Goal: Check status: Check status

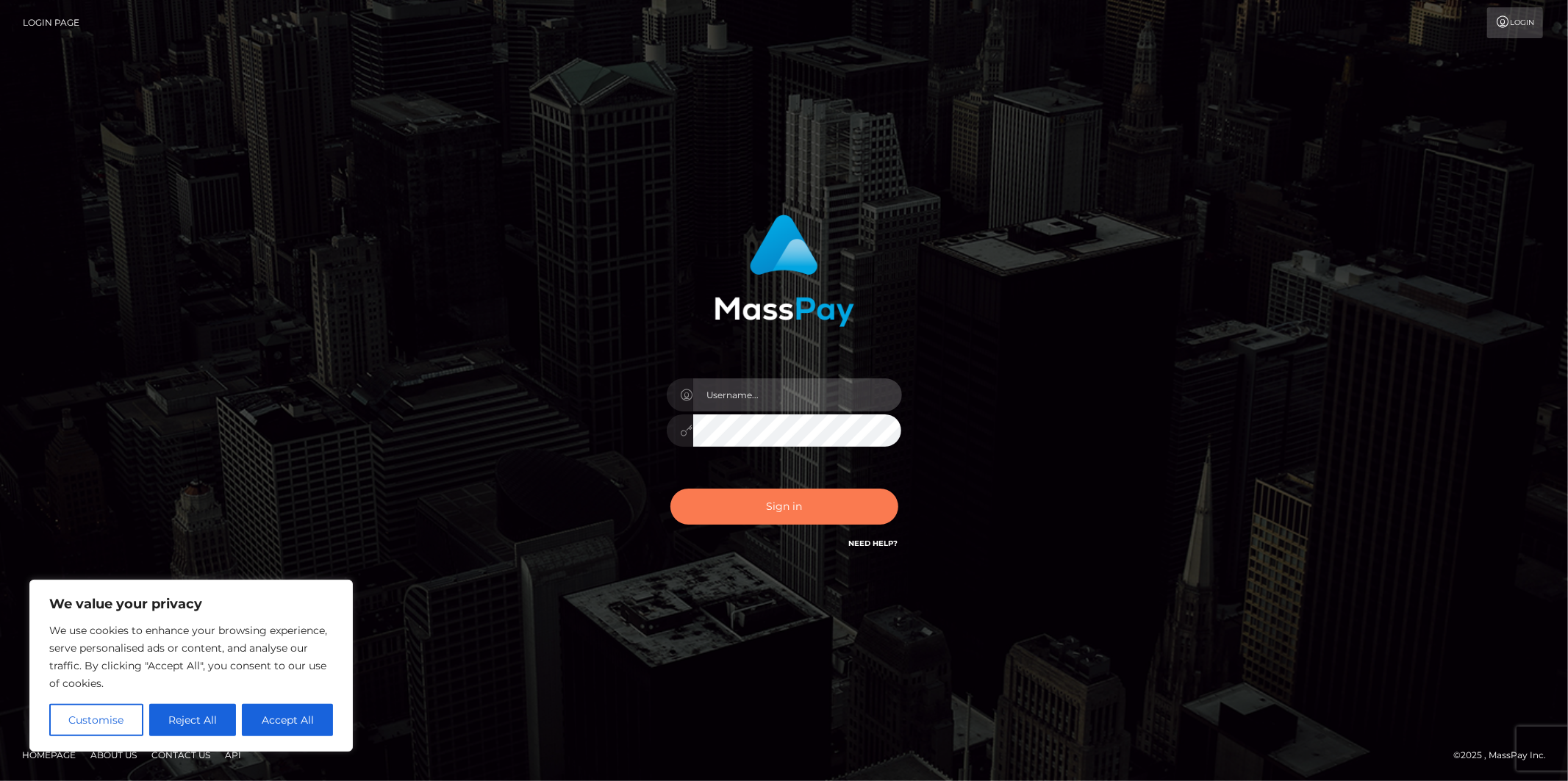
type input "Jonathan.megabonanza"
click at [773, 508] on button "Sign in" at bounding box center [784, 506] width 228 height 36
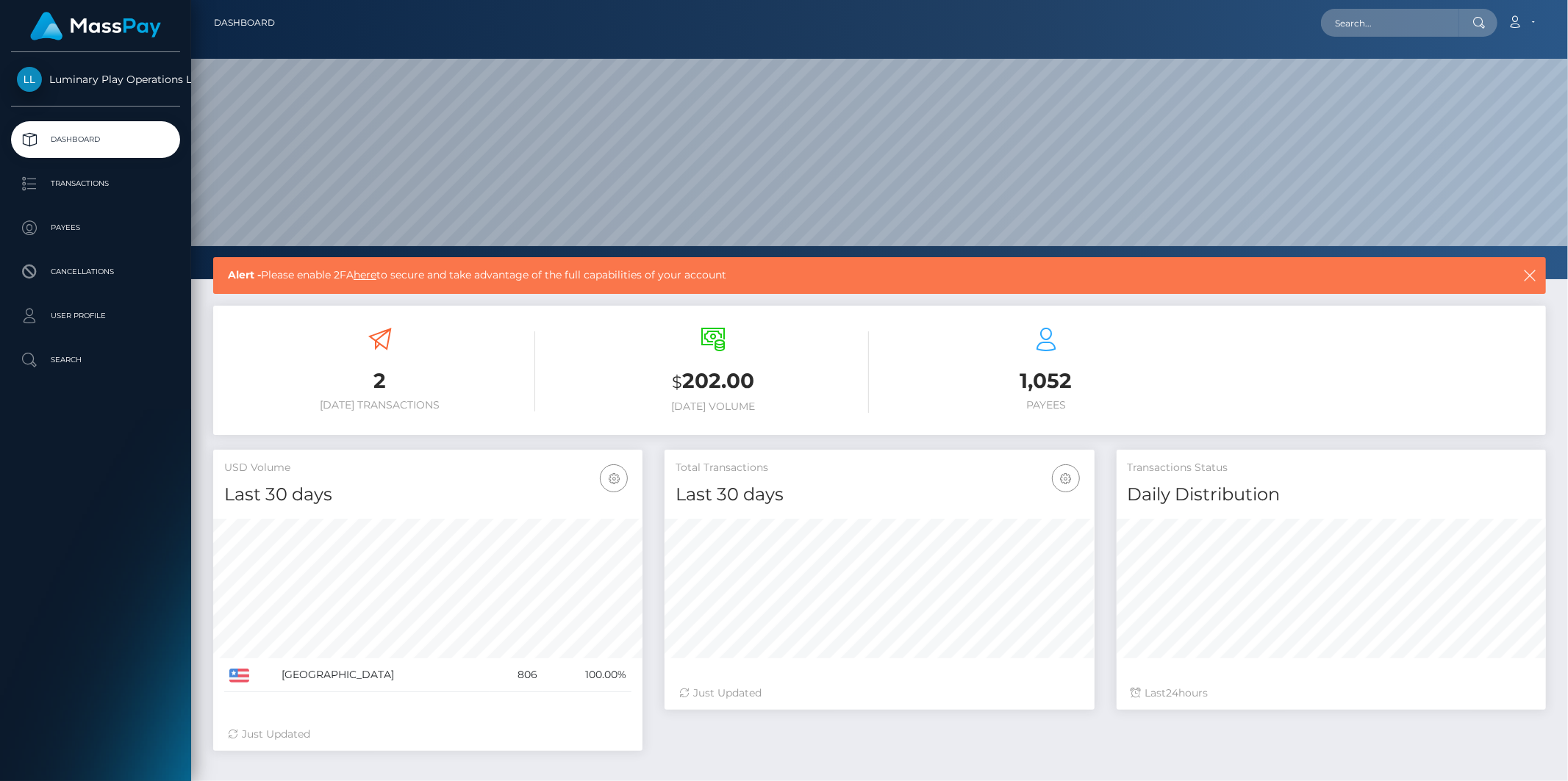
scroll to position [260, 429]
click at [84, 186] on p "Transactions" at bounding box center [95, 184] width 158 height 22
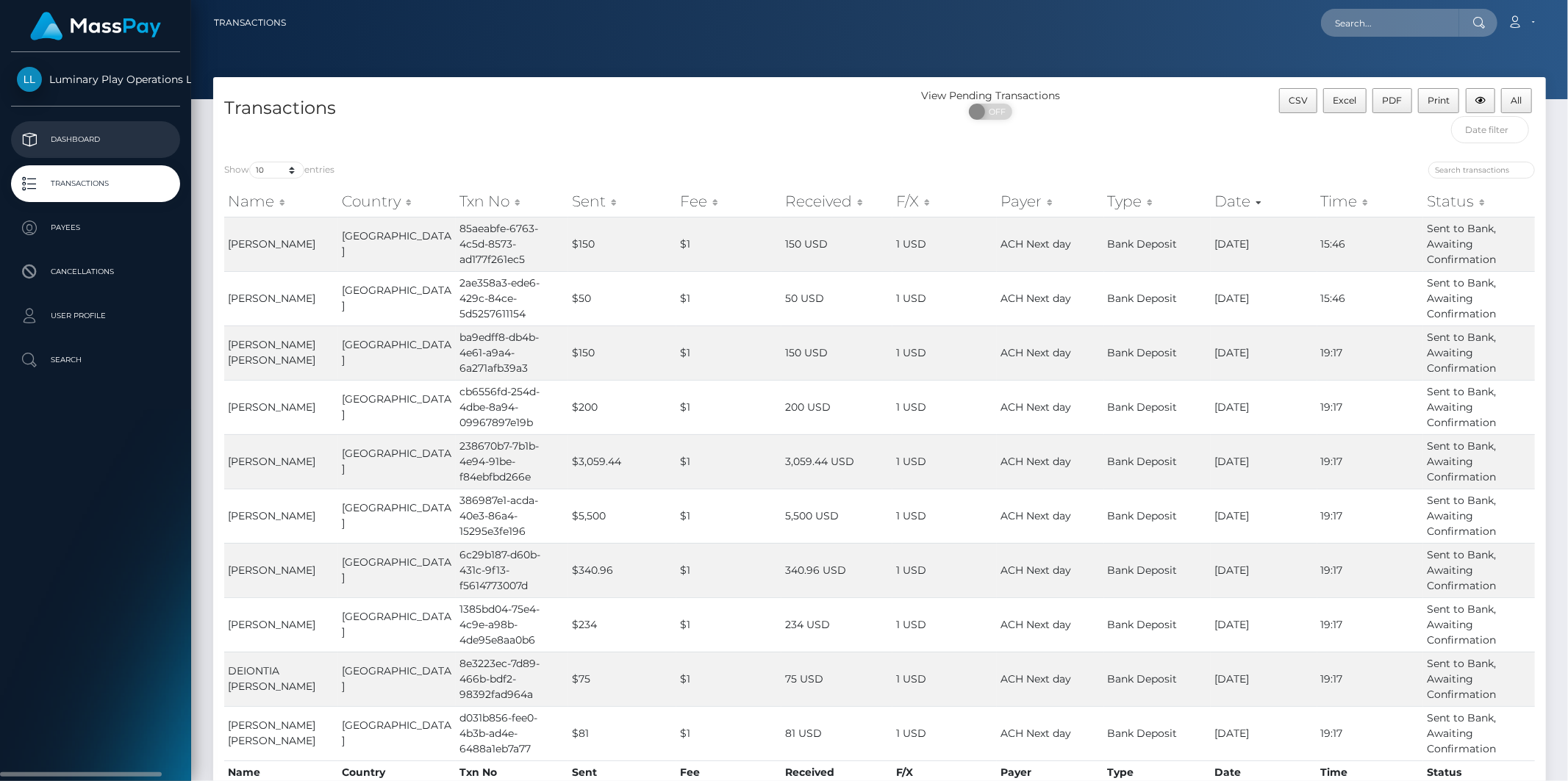
click at [85, 135] on p "Dashboard" at bounding box center [95, 140] width 158 height 22
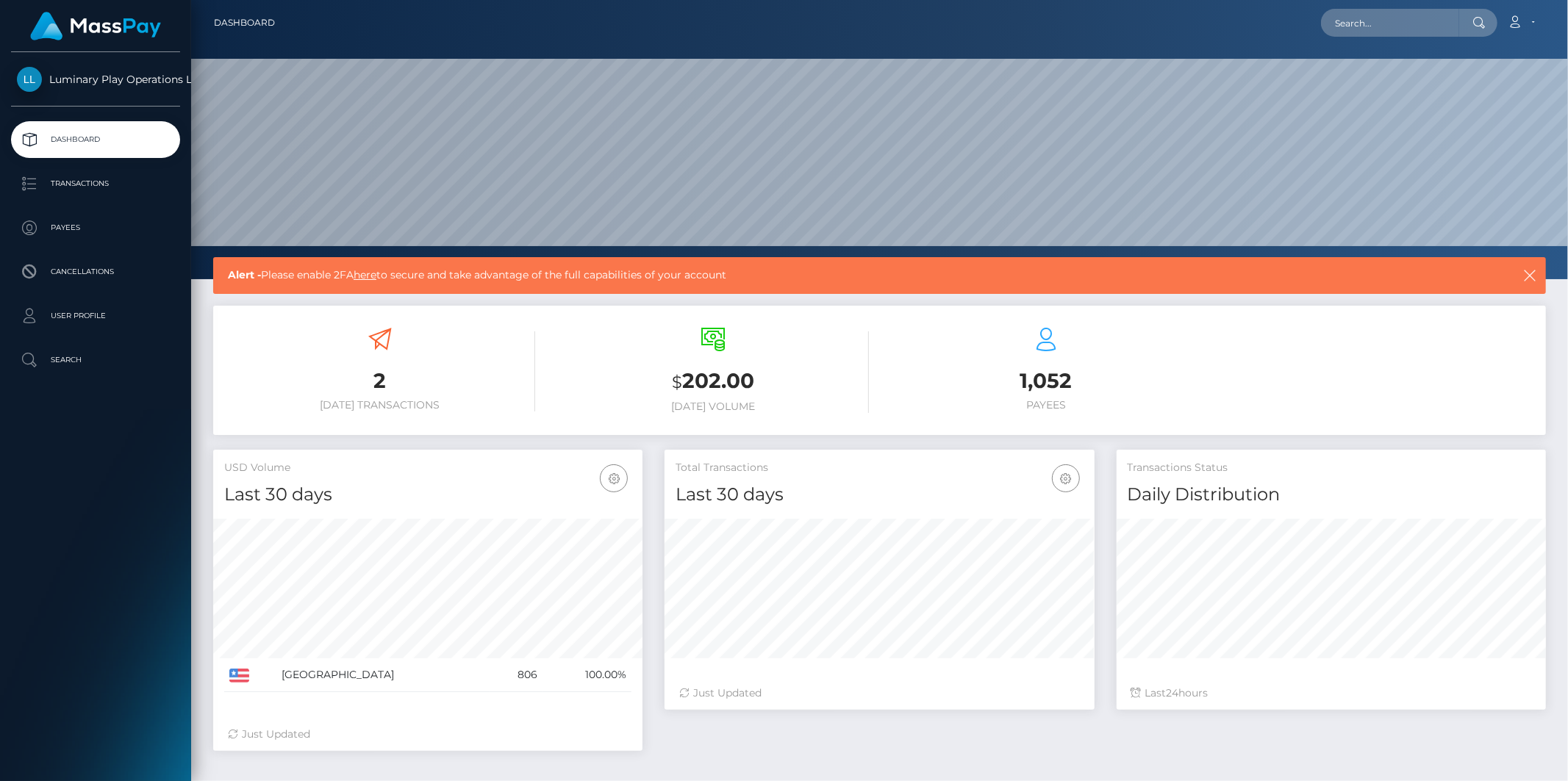
scroll to position [260, 429]
click at [66, 230] on p "Payees" at bounding box center [95, 228] width 158 height 22
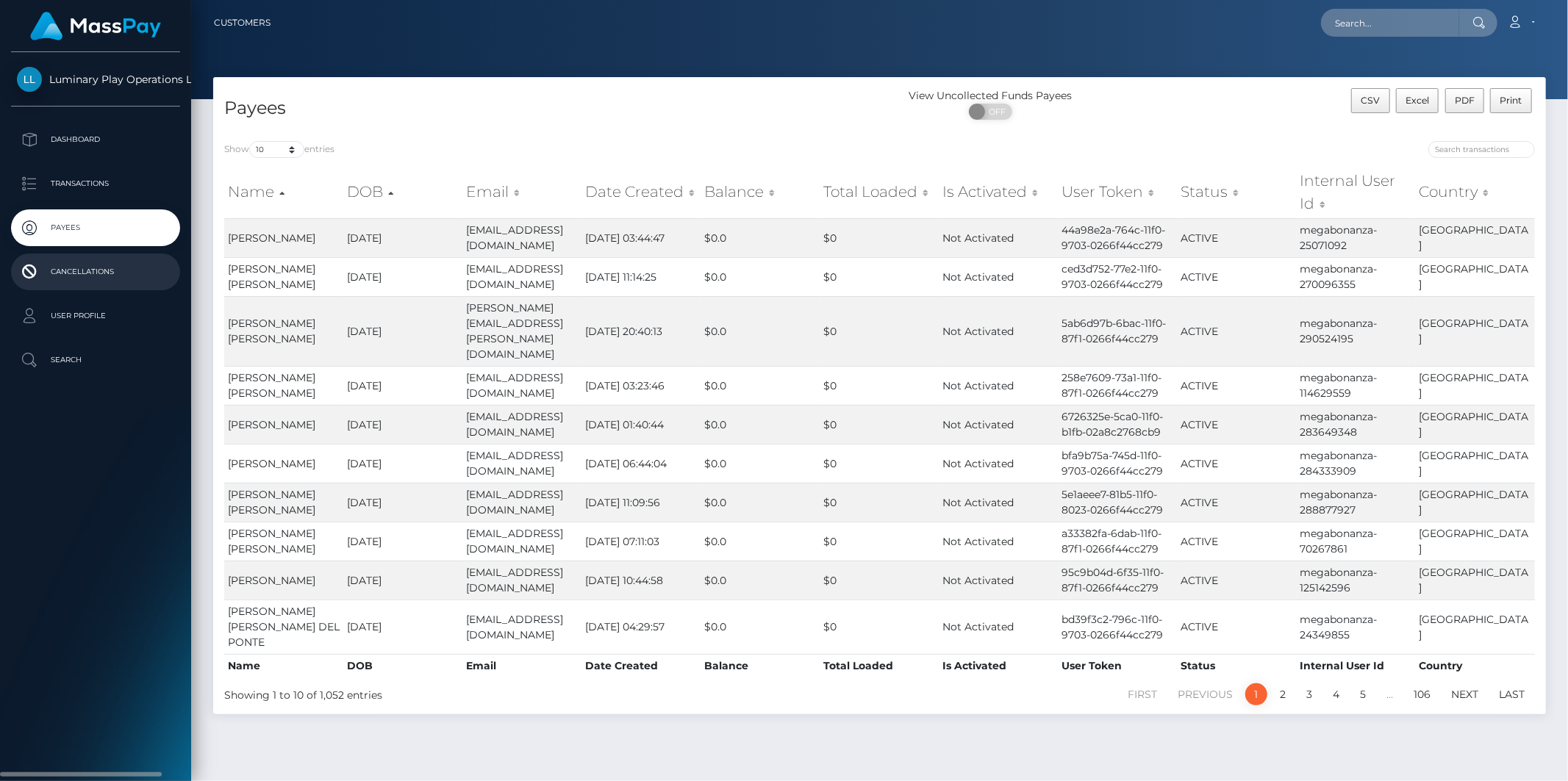
click at [59, 275] on p "Cancellations" at bounding box center [95, 272] width 158 height 22
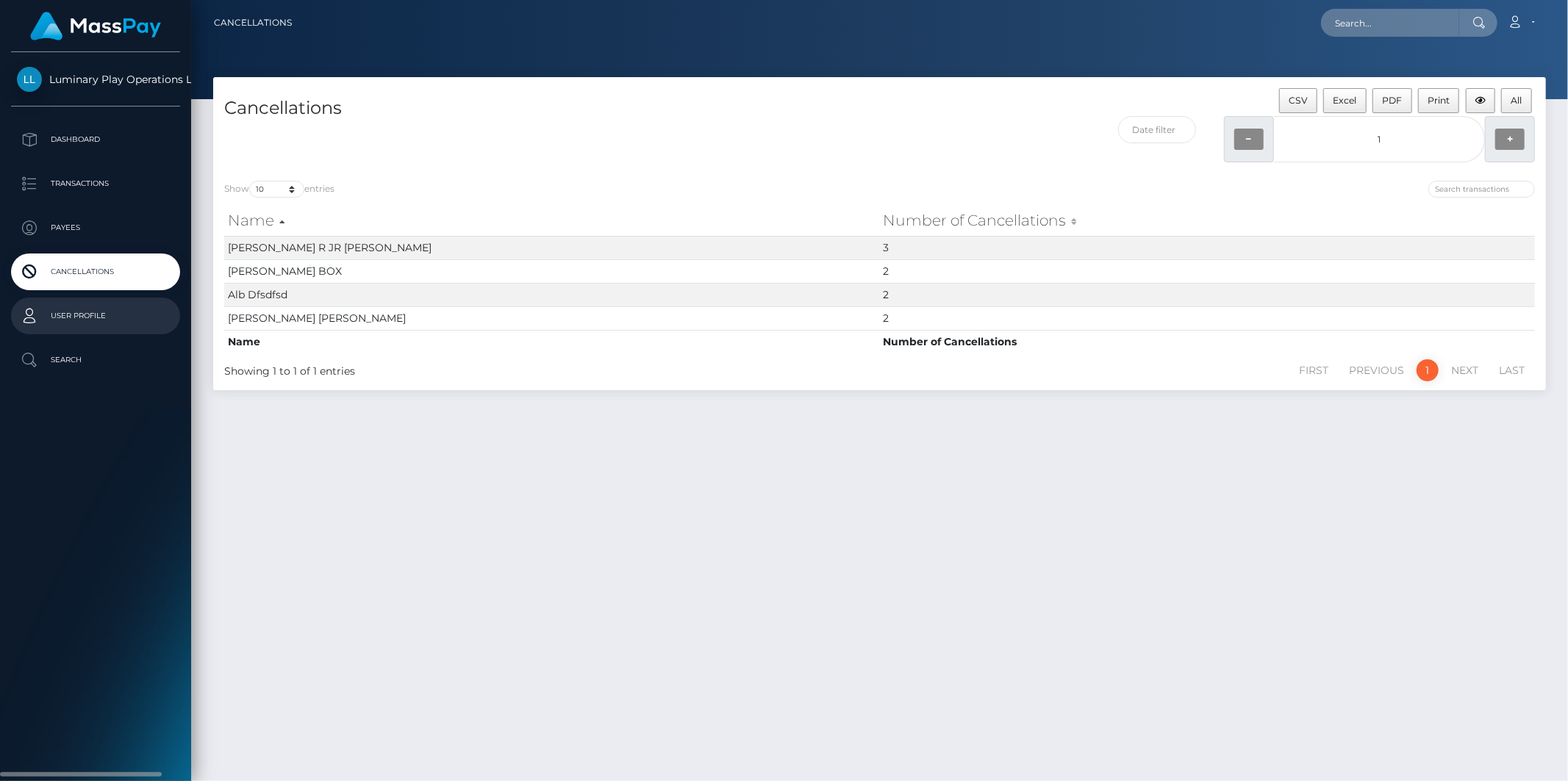
click at [69, 314] on p "User Profile" at bounding box center [95, 317] width 158 height 22
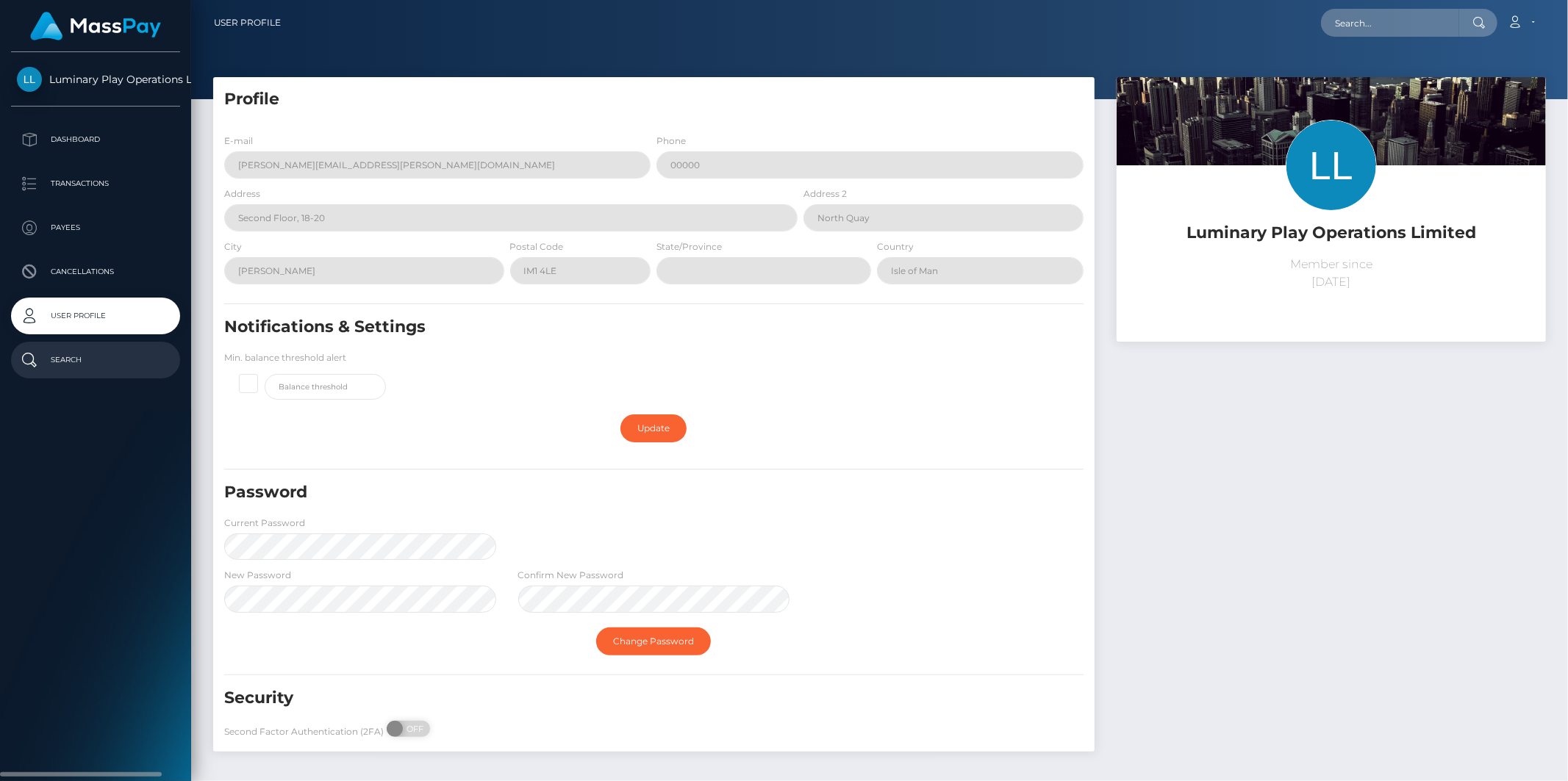
click at [52, 369] on p "Search" at bounding box center [95, 361] width 158 height 22
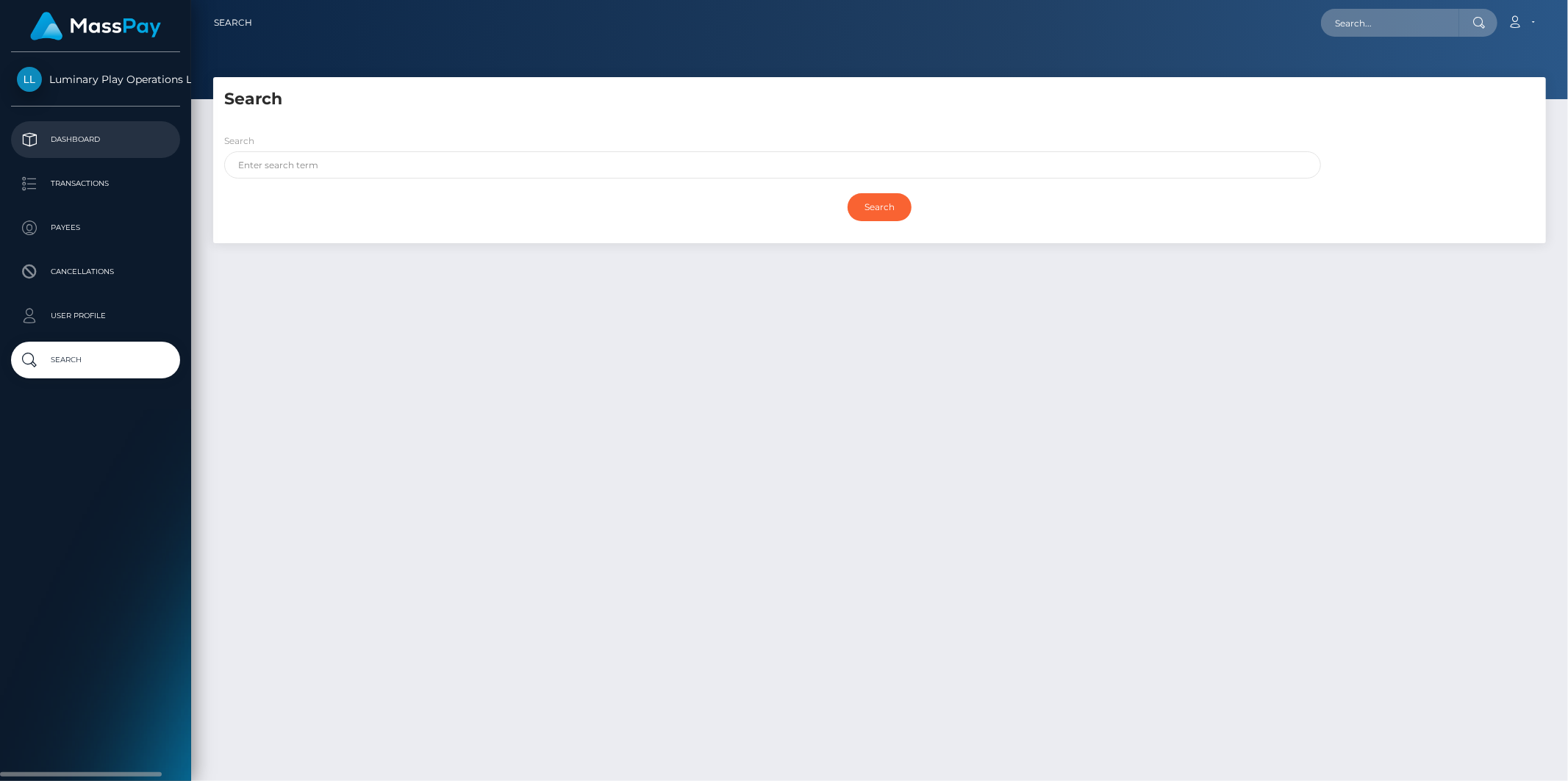
click at [76, 141] on p "Dashboard" at bounding box center [95, 140] width 158 height 22
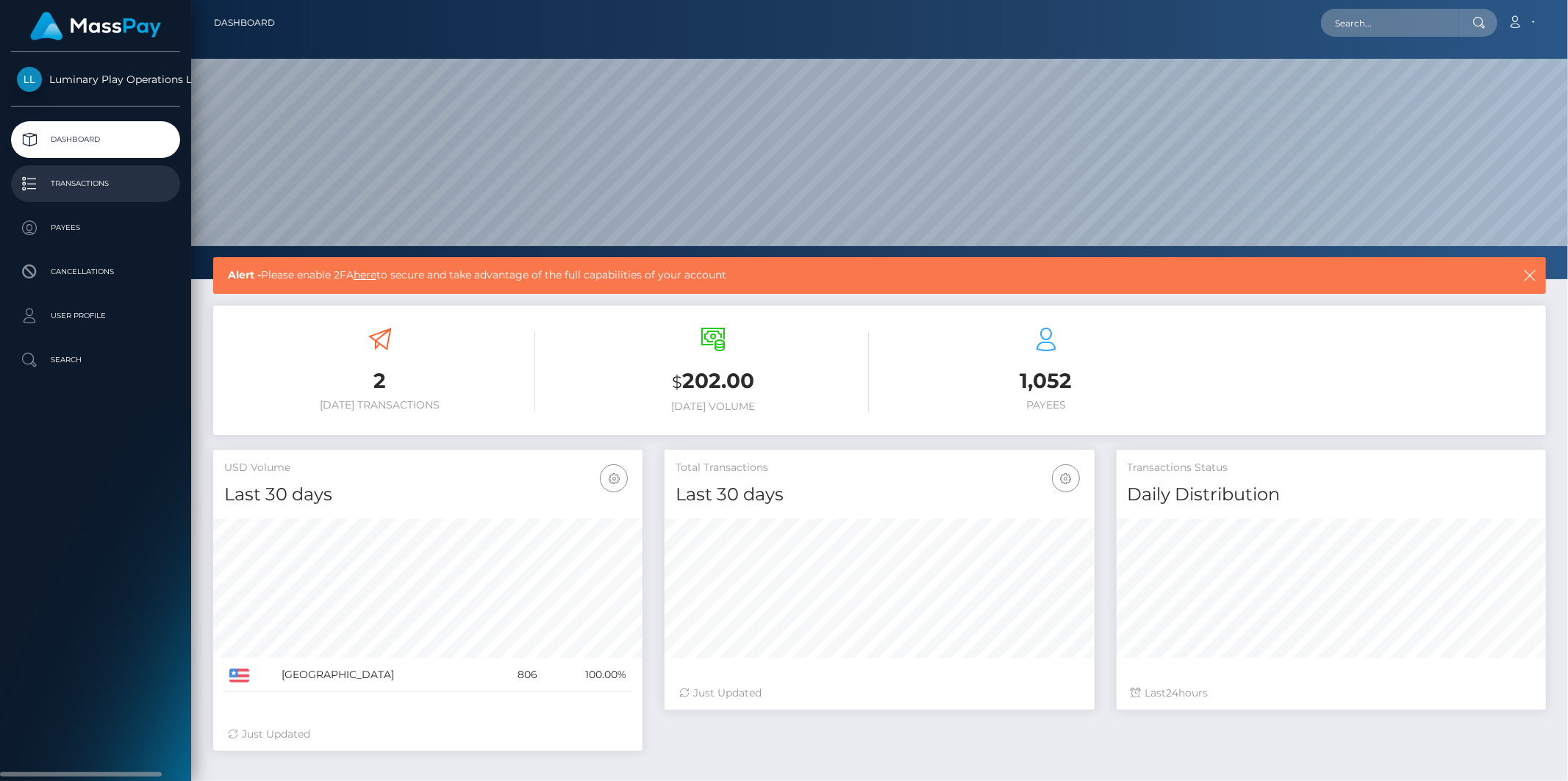
click at [64, 189] on p "Transactions" at bounding box center [95, 184] width 158 height 22
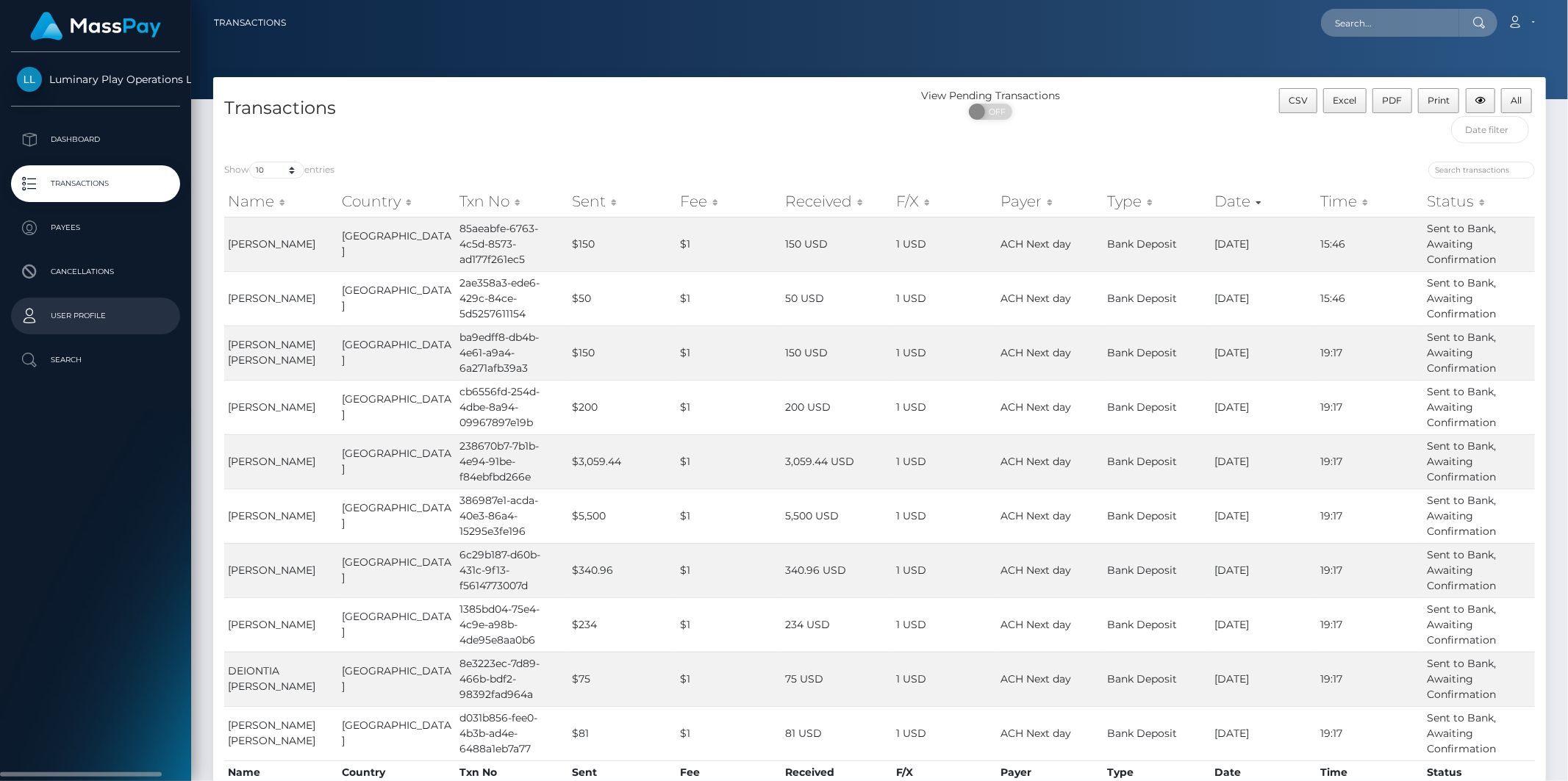
click at [81, 314] on p "User Profile" at bounding box center [95, 317] width 158 height 22
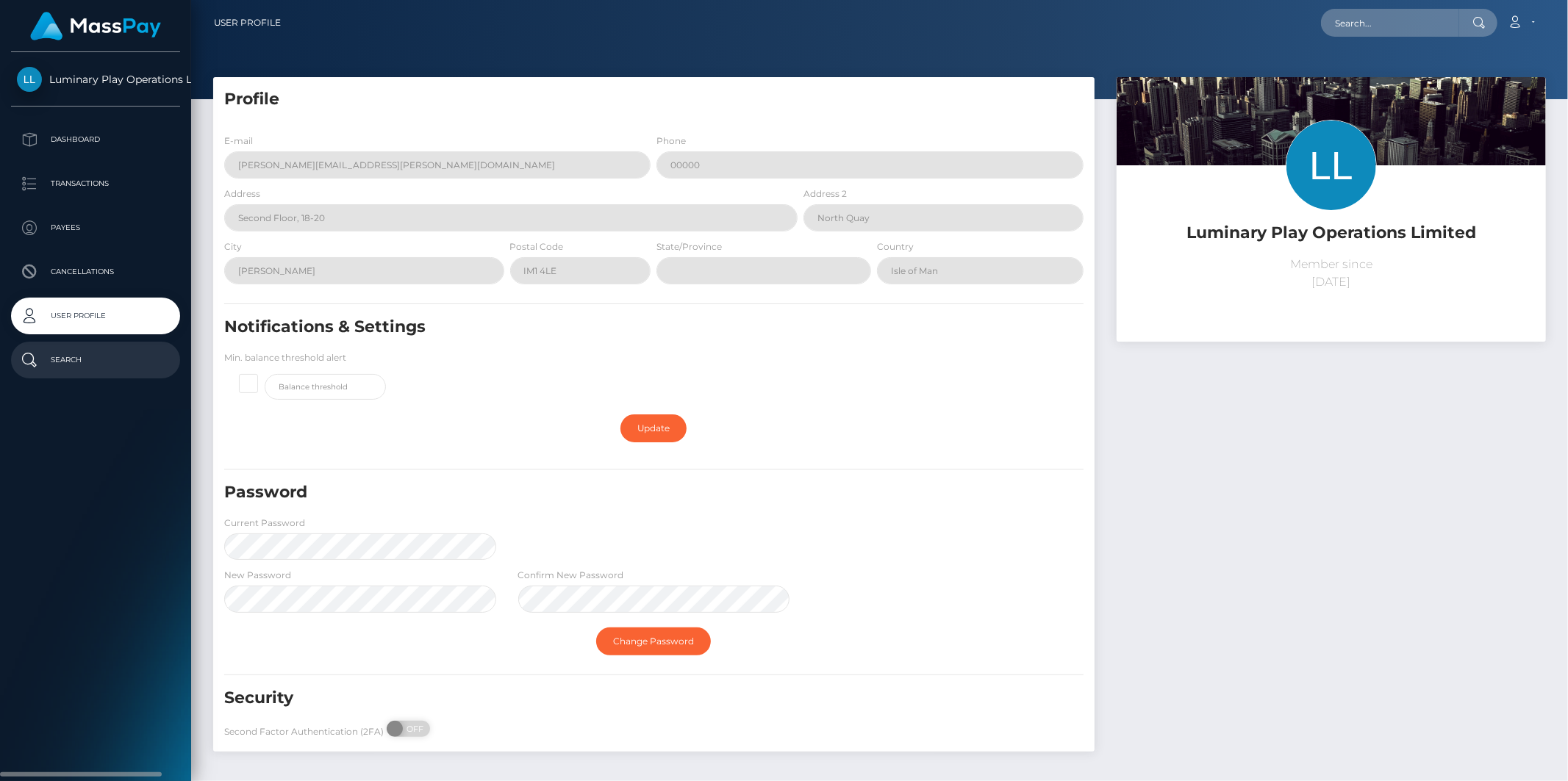
click at [78, 357] on p "Search" at bounding box center [95, 361] width 158 height 22
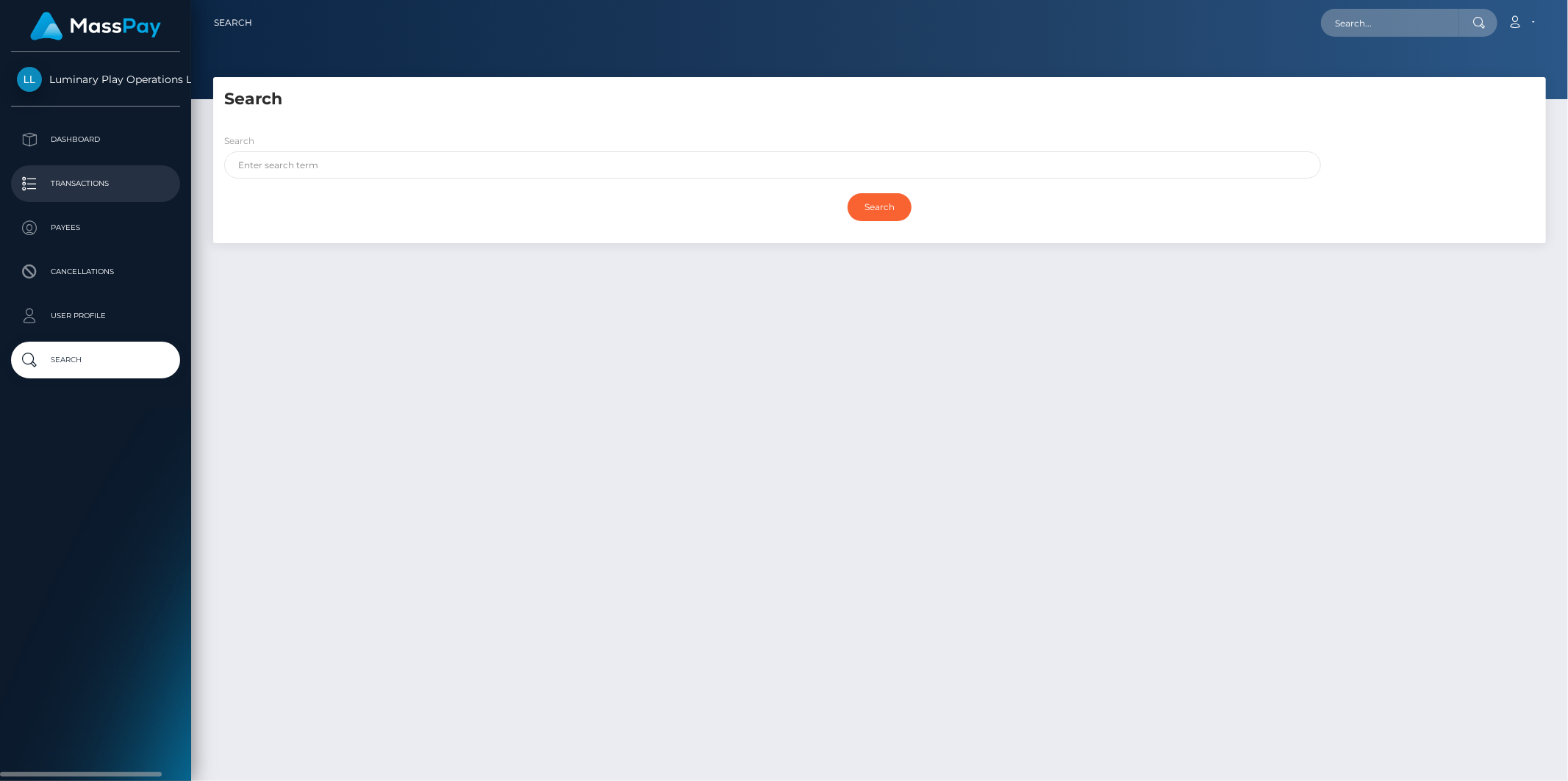
click at [90, 185] on p "Transactions" at bounding box center [95, 184] width 158 height 22
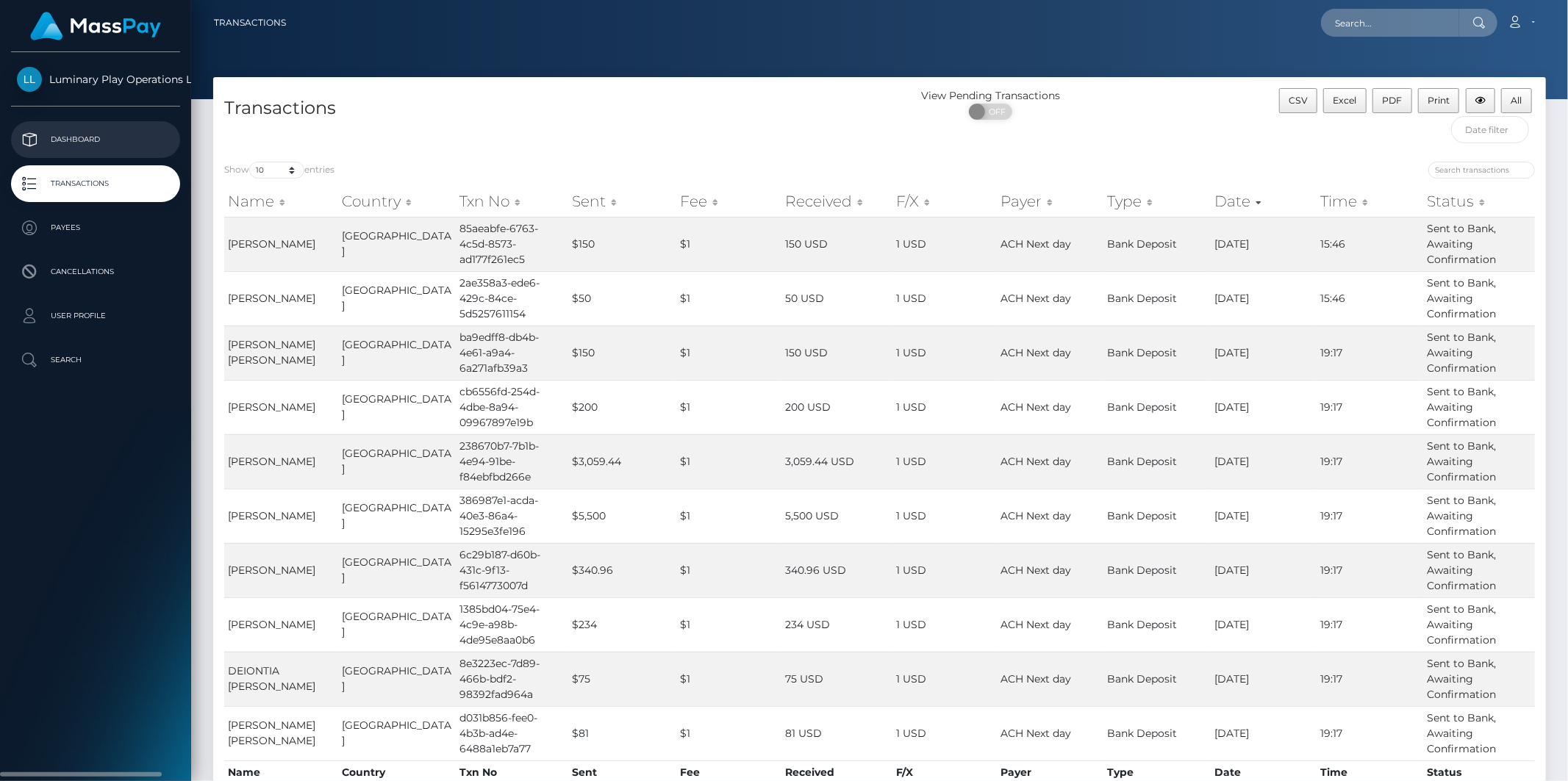
click at [84, 147] on p "Dashboard" at bounding box center [95, 140] width 158 height 22
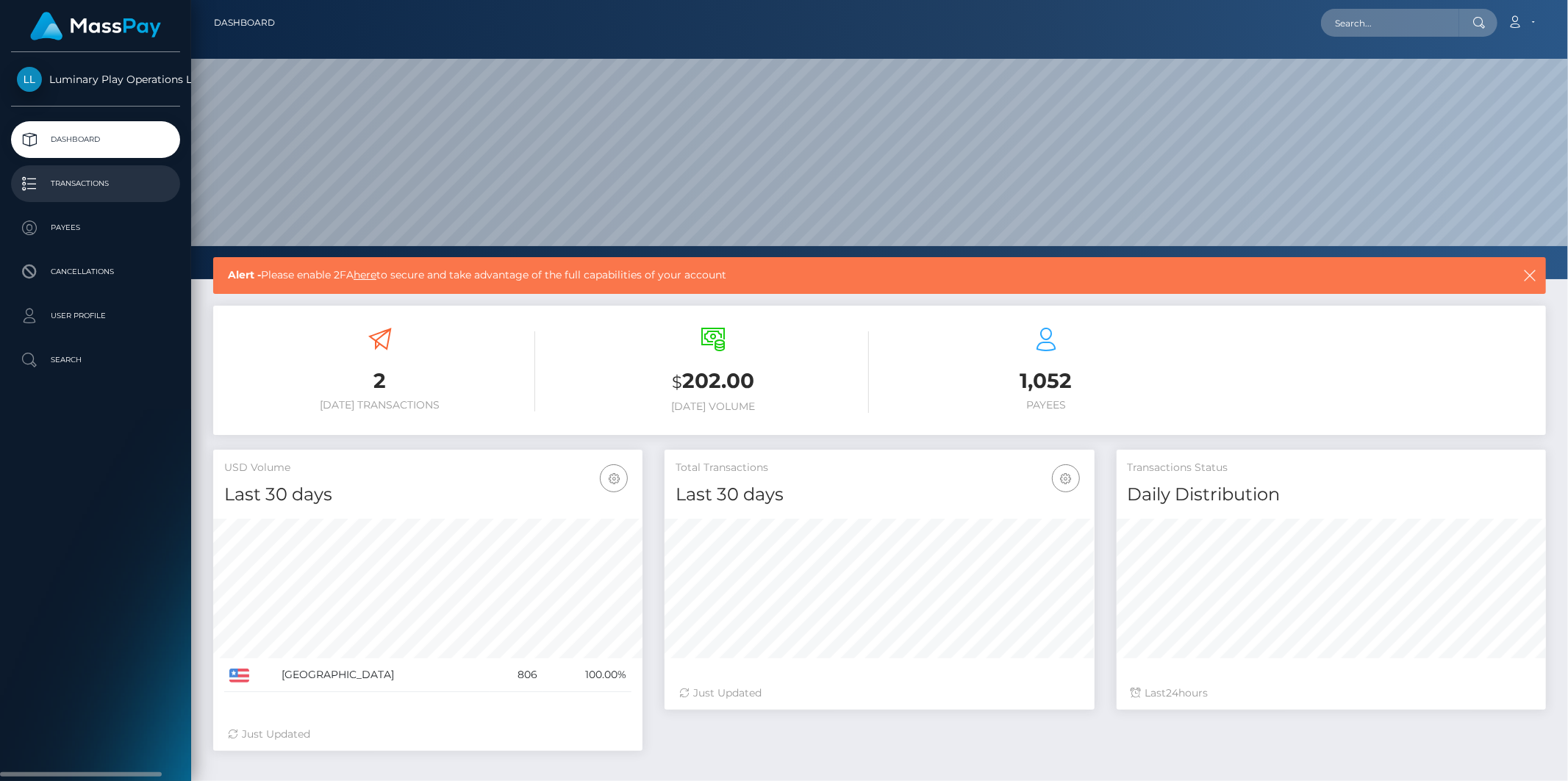
click at [90, 185] on p "Transactions" at bounding box center [95, 184] width 158 height 22
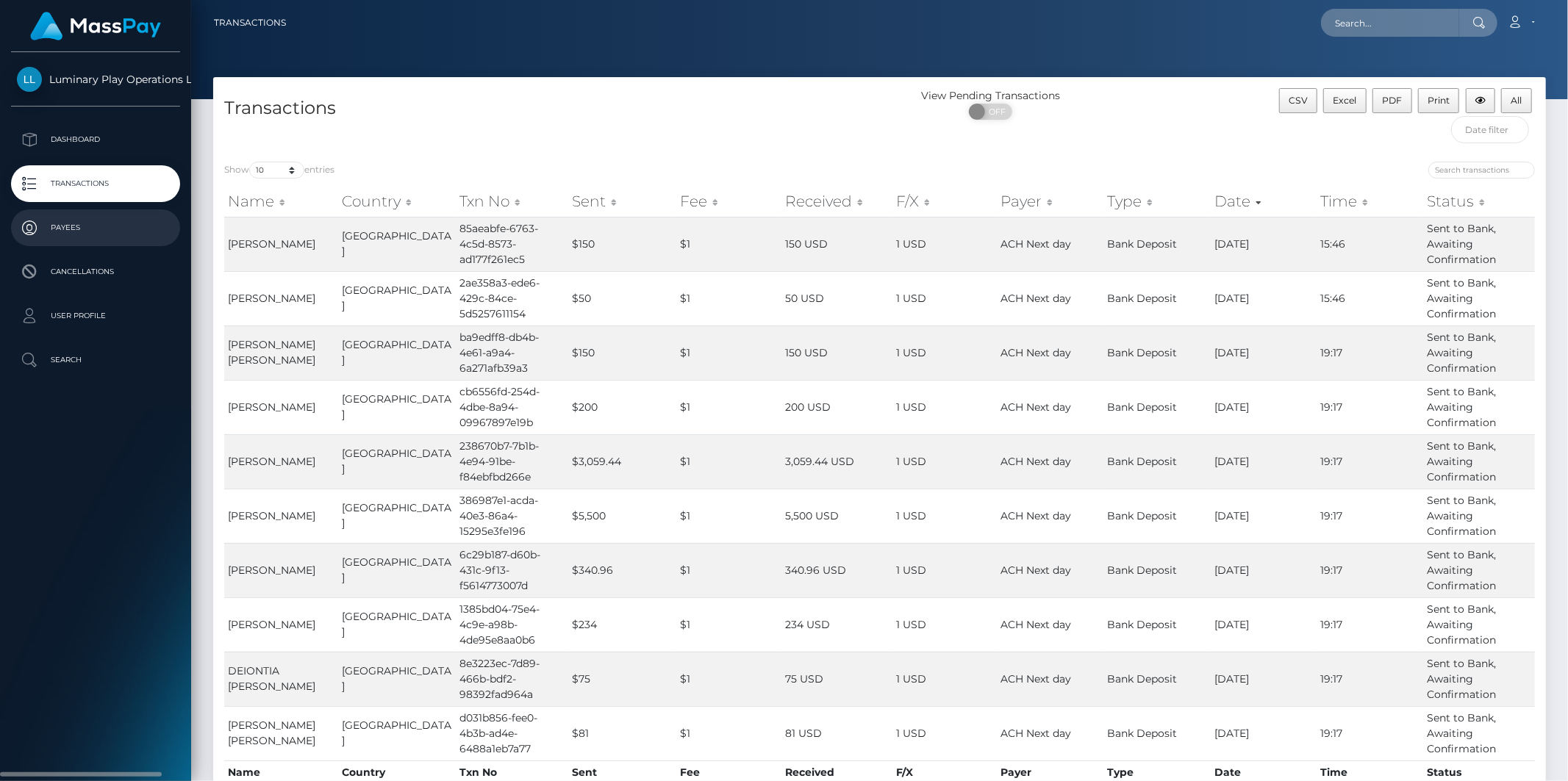
click at [72, 229] on p "Payees" at bounding box center [95, 228] width 158 height 22
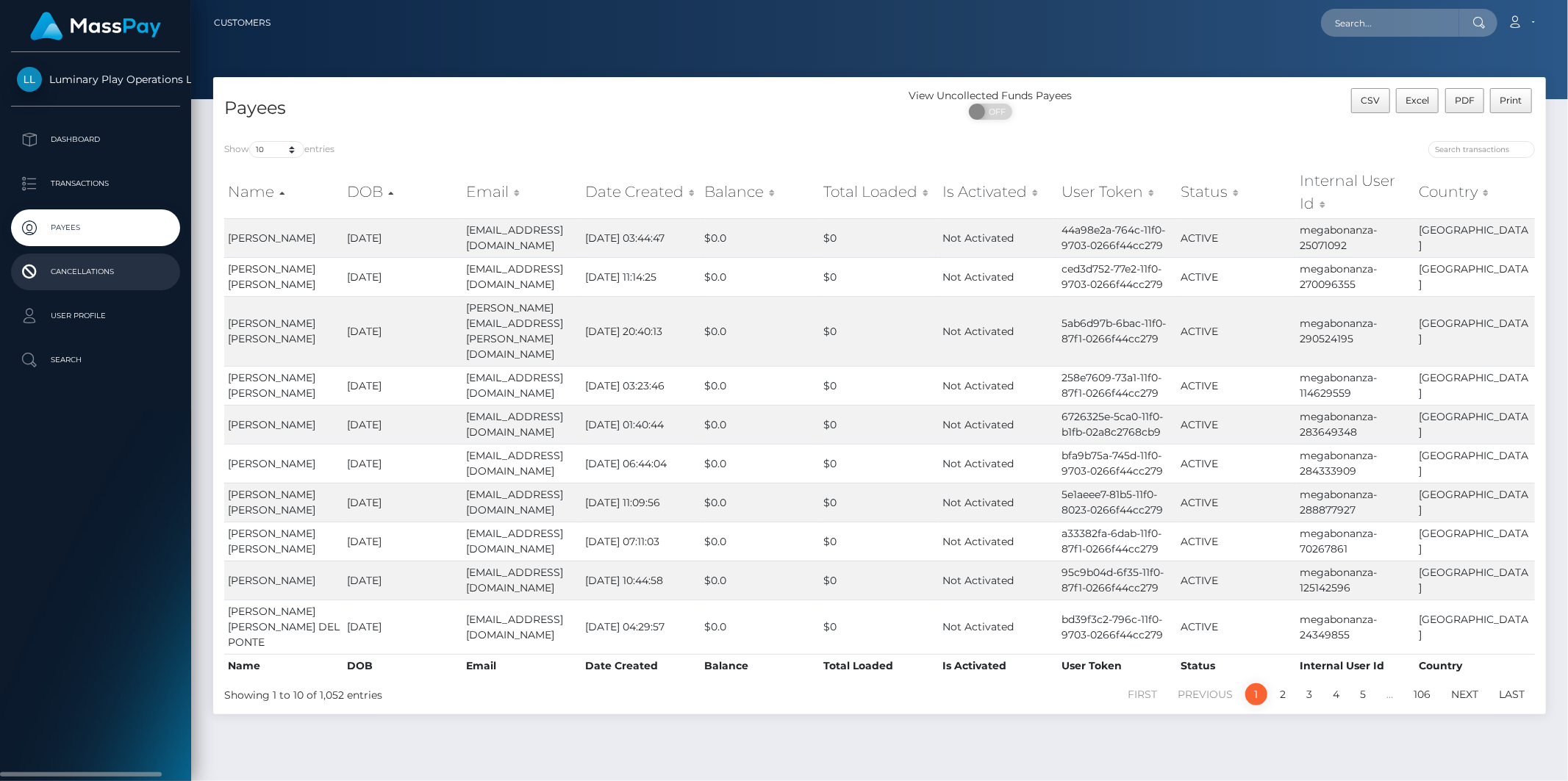
click at [62, 277] on p "Cancellations" at bounding box center [95, 272] width 158 height 22
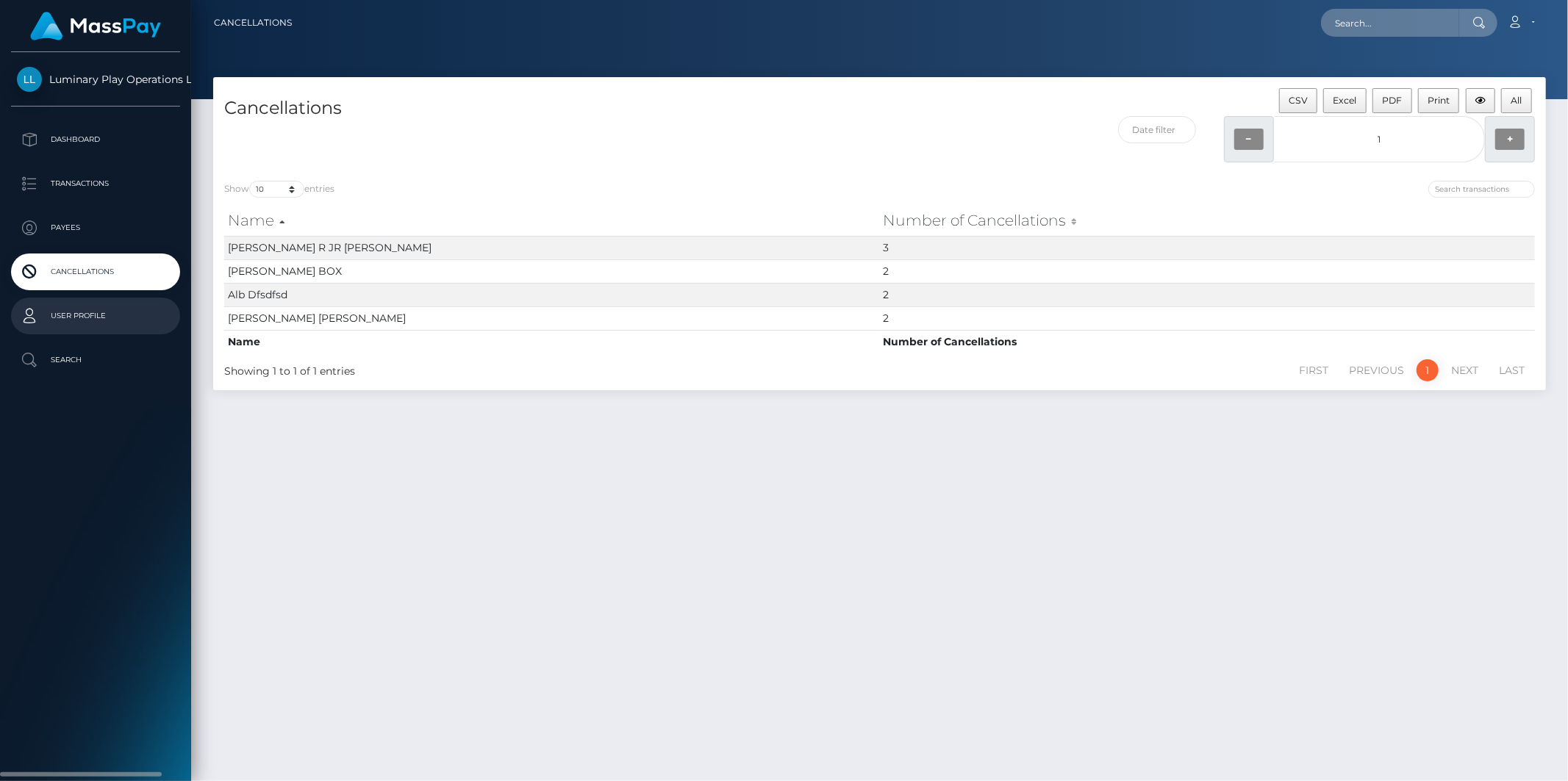
click at [65, 312] on p "User Profile" at bounding box center [95, 317] width 158 height 22
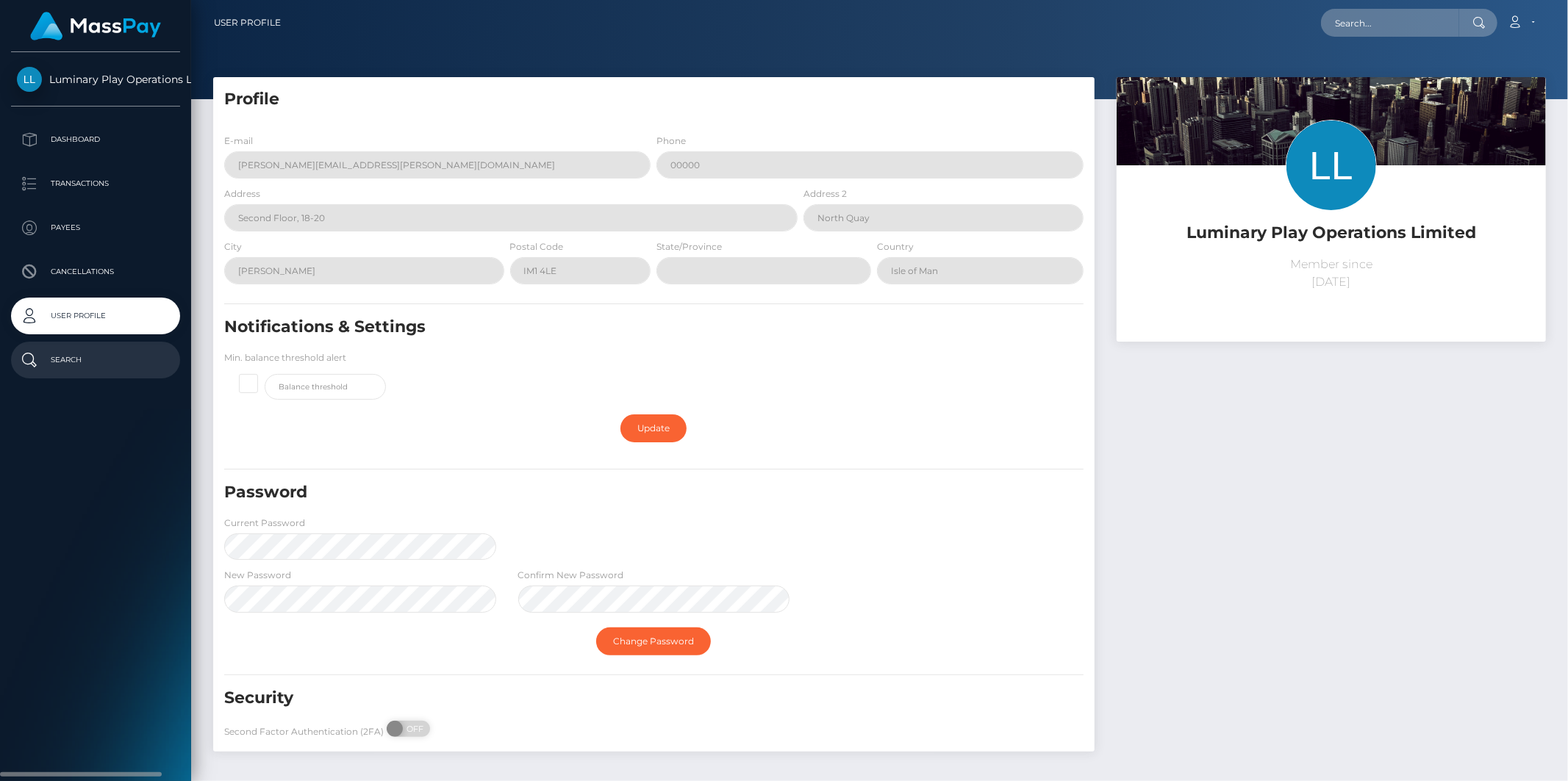
click at [63, 361] on p "Search" at bounding box center [95, 361] width 158 height 22
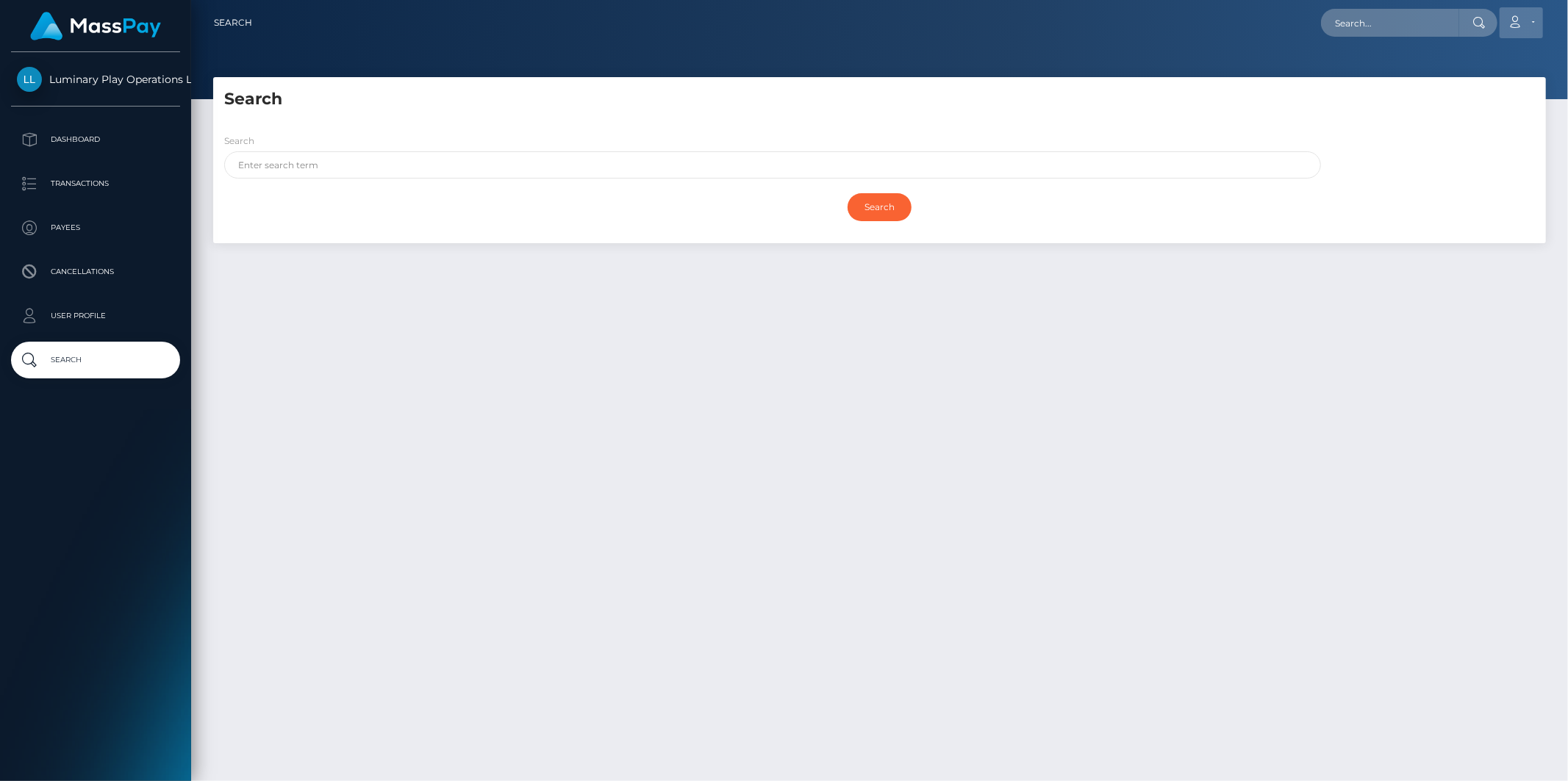
click at [1522, 24] on icon at bounding box center [1515, 22] width 15 height 12
click at [1480, 92] on link "Logout" at bounding box center [1486, 94] width 118 height 27
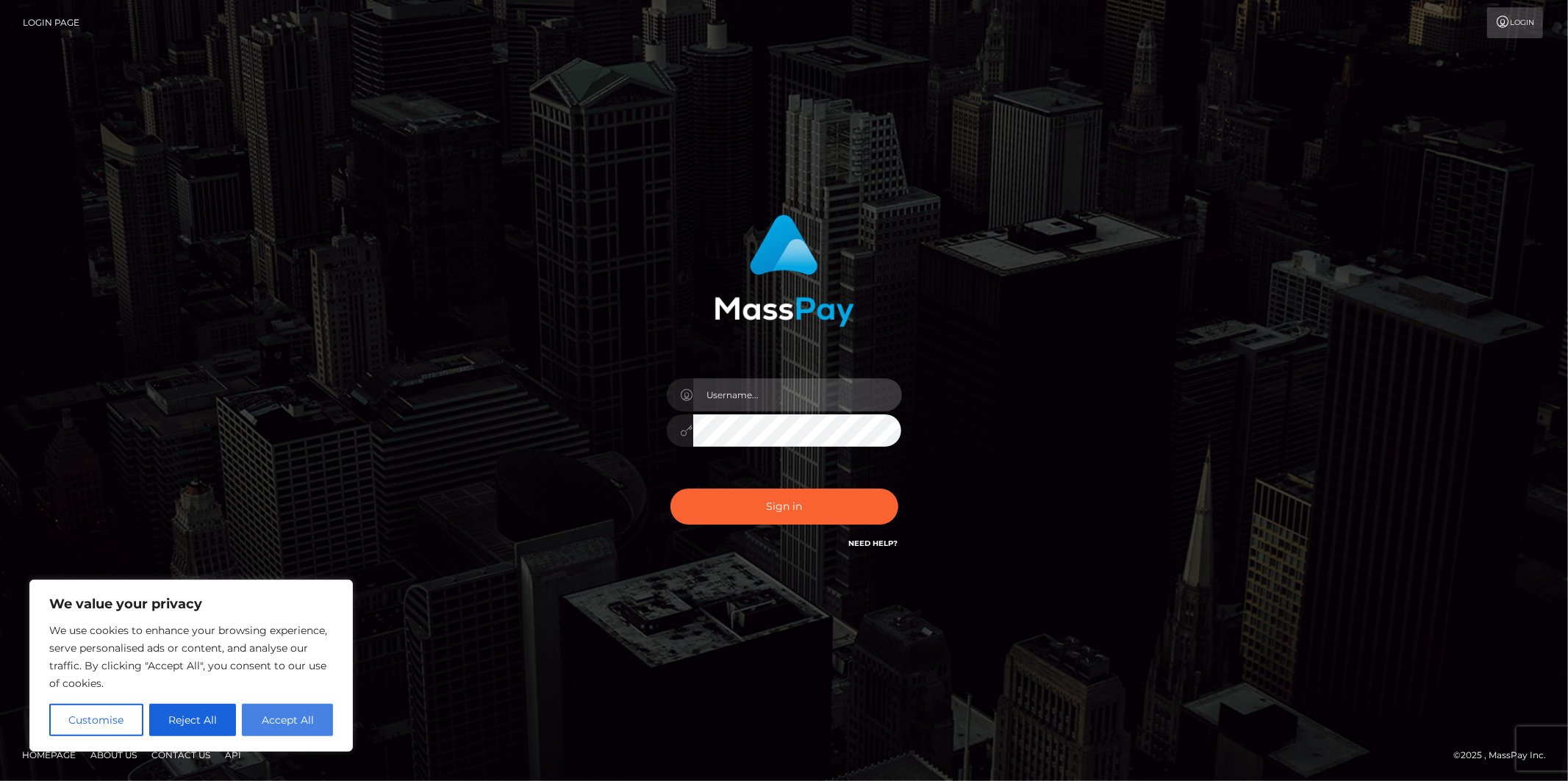
type input "Jonathan.megabonanza"
click at [302, 721] on button "Accept All" at bounding box center [287, 720] width 91 height 32
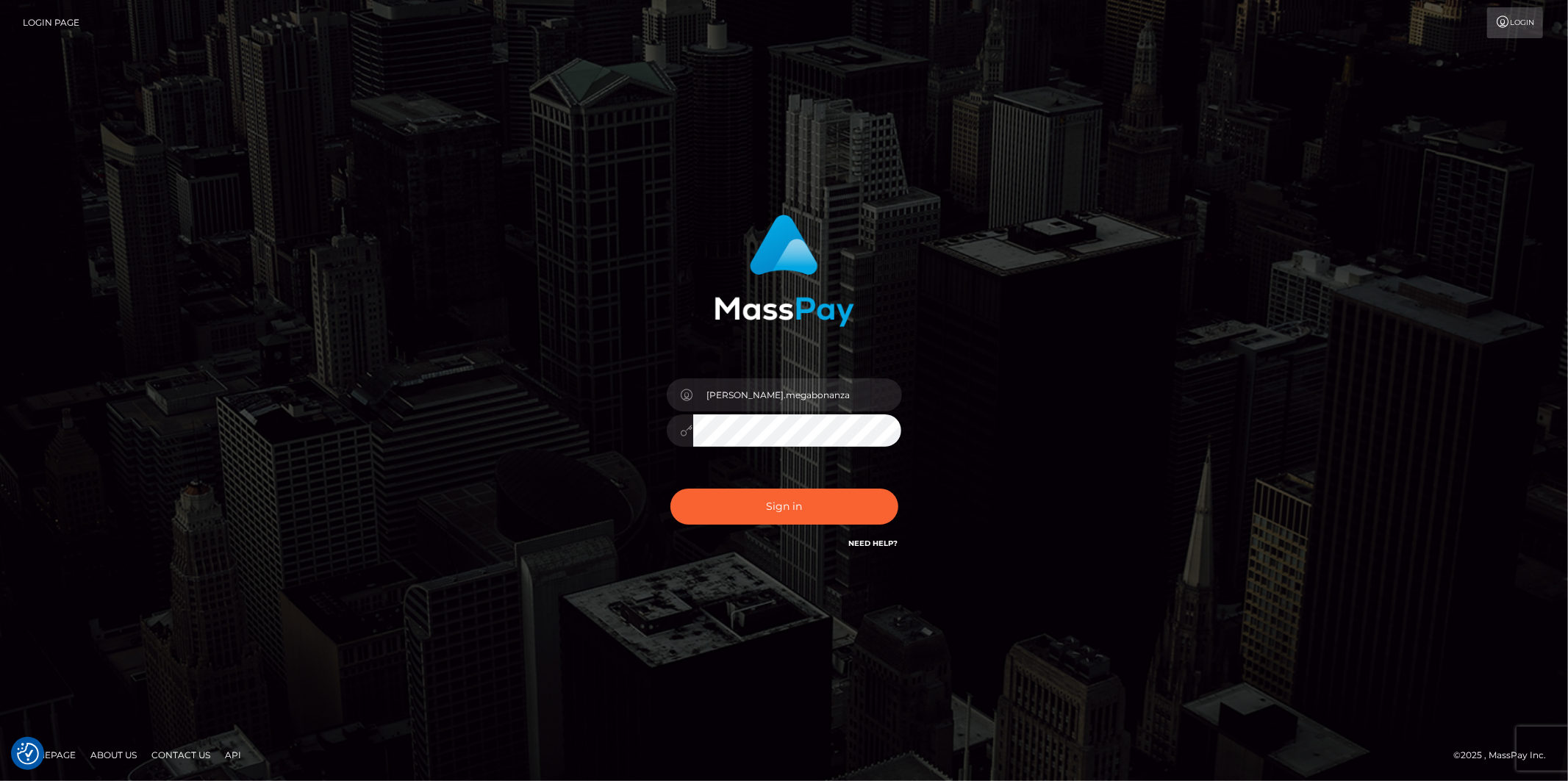
checkbox input "true"
click at [777, 504] on button "Sign in" at bounding box center [784, 506] width 228 height 36
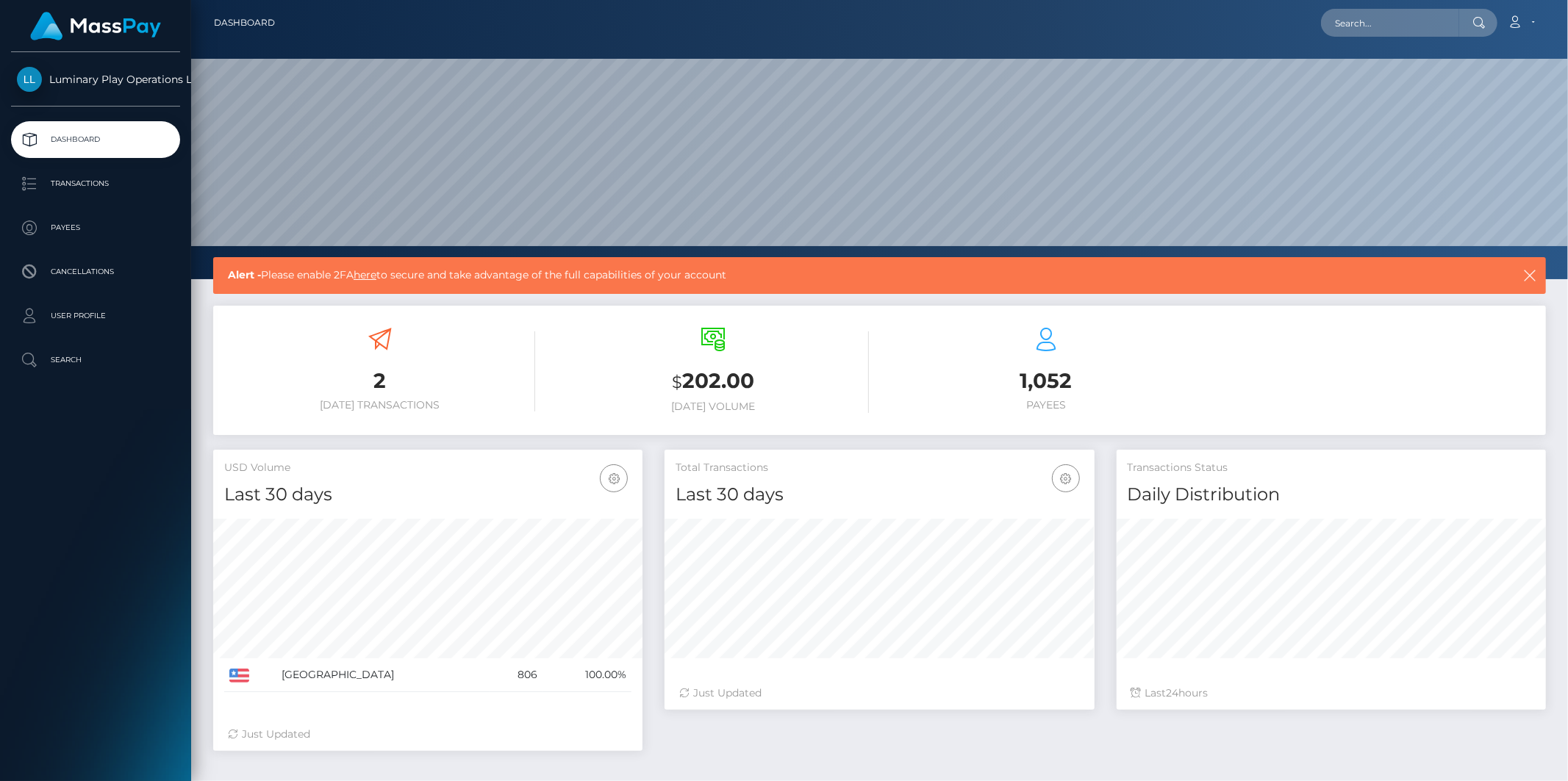
scroll to position [260, 429]
click at [369, 276] on link "here" at bounding box center [365, 275] width 23 height 14
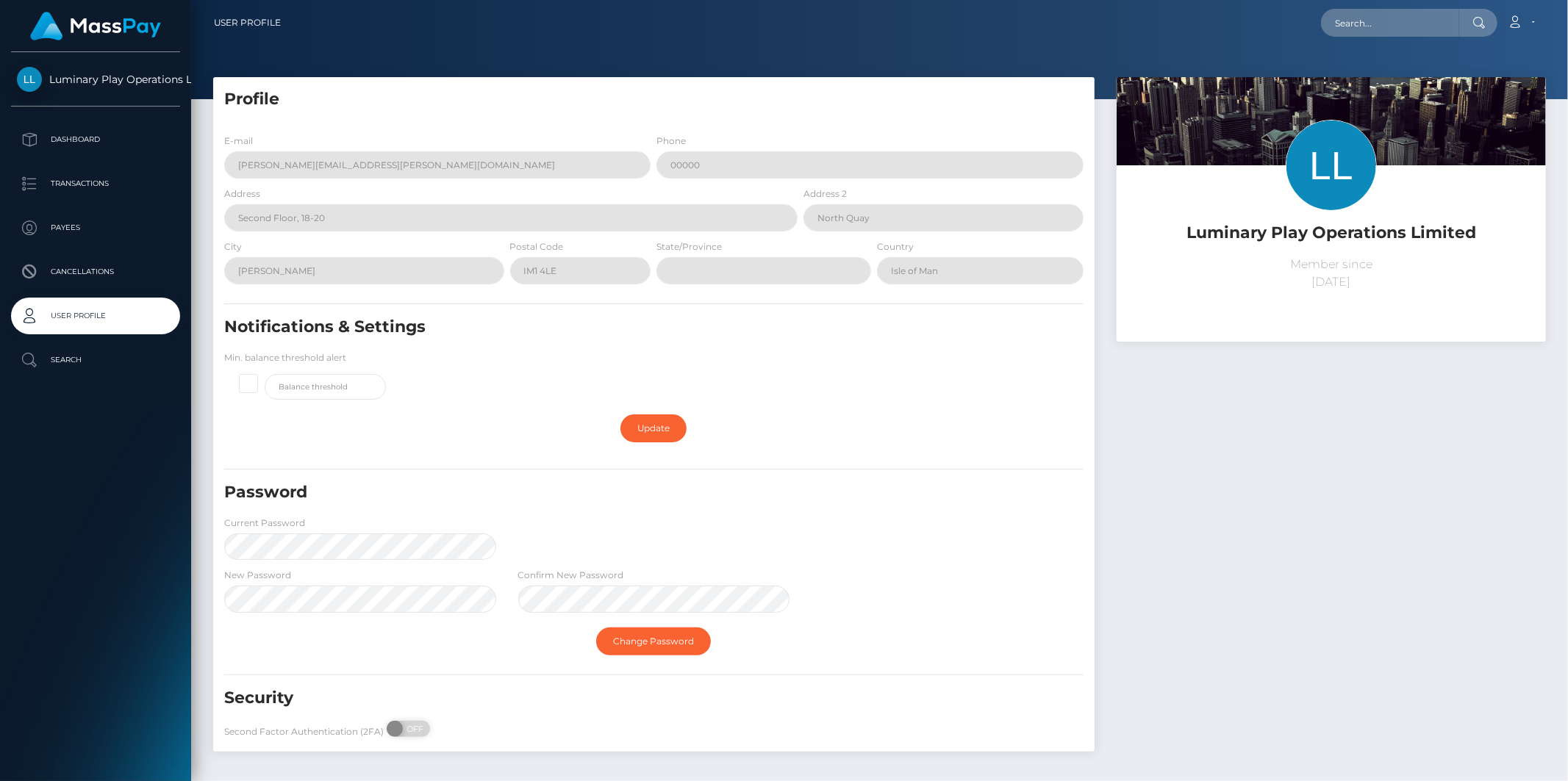
scroll to position [58, 0]
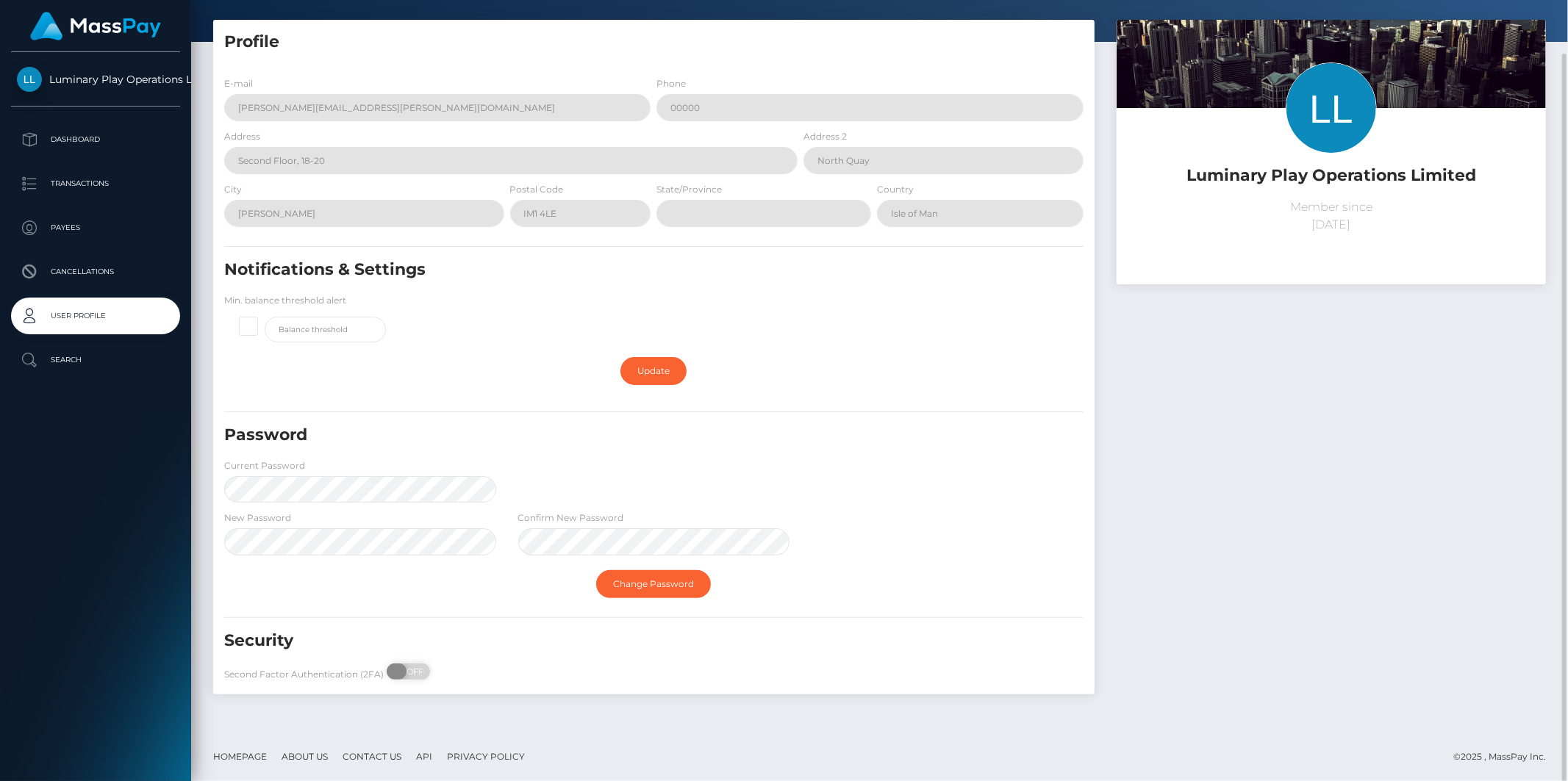
click at [409, 671] on span "OFF" at bounding box center [413, 671] width 37 height 16
checkbox input "true"
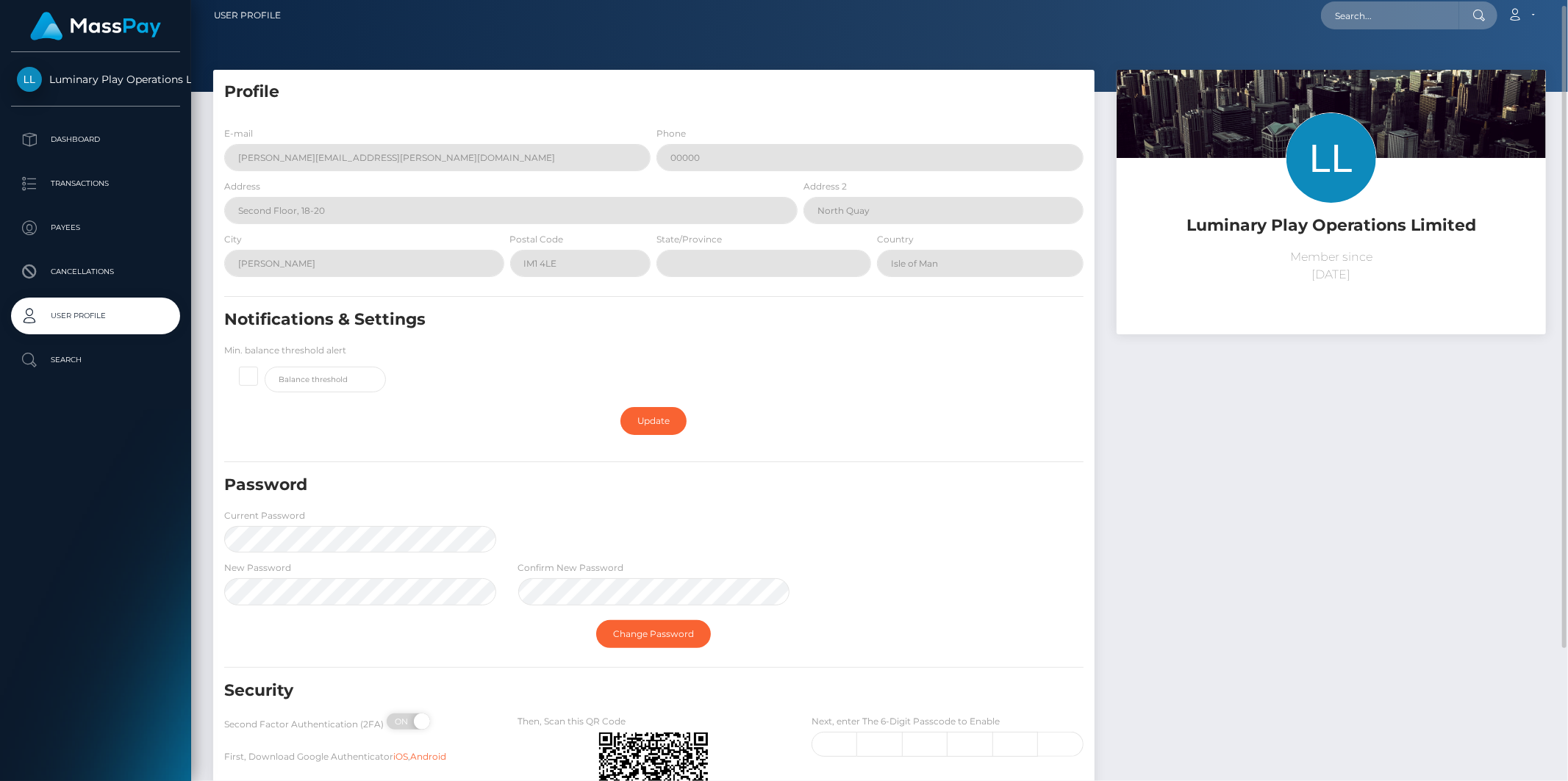
scroll to position [0, 0]
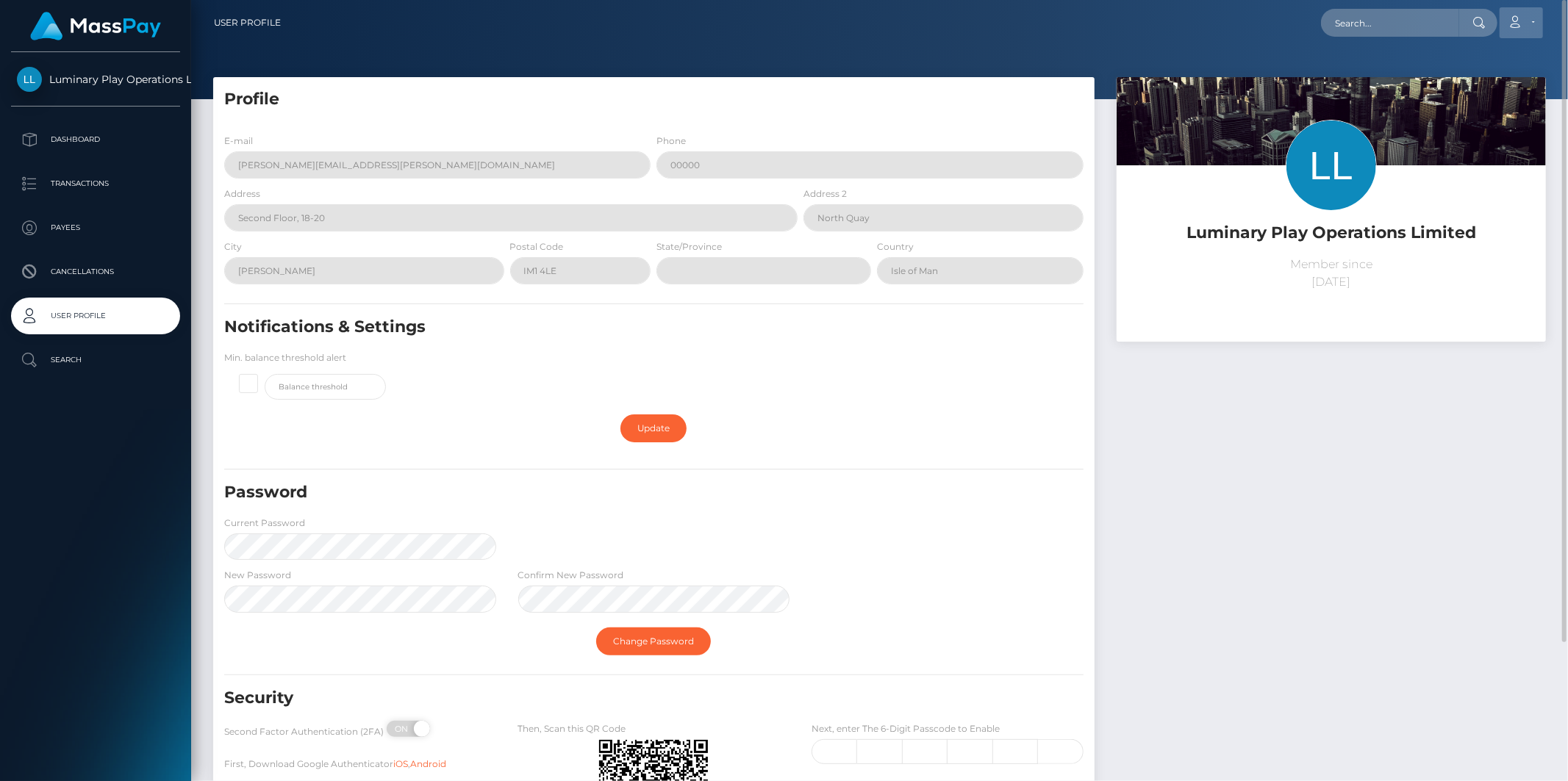
click at [1531, 20] on link "Account" at bounding box center [1522, 22] width 43 height 31
click at [1476, 86] on link "Logout" at bounding box center [1486, 94] width 118 height 27
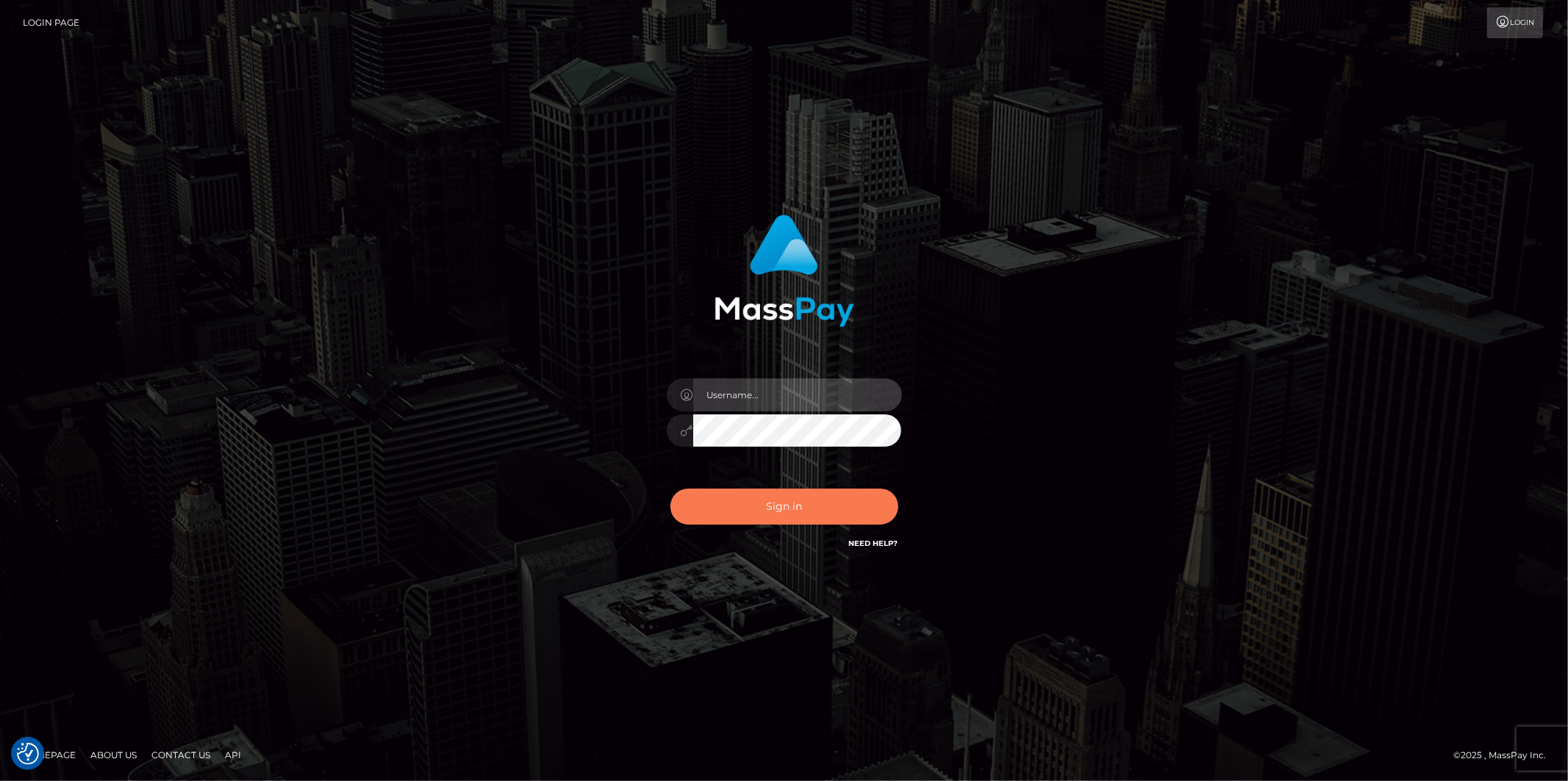
type input "Jonathan.megabonanza"
click at [802, 513] on button "Sign in" at bounding box center [784, 506] width 228 height 36
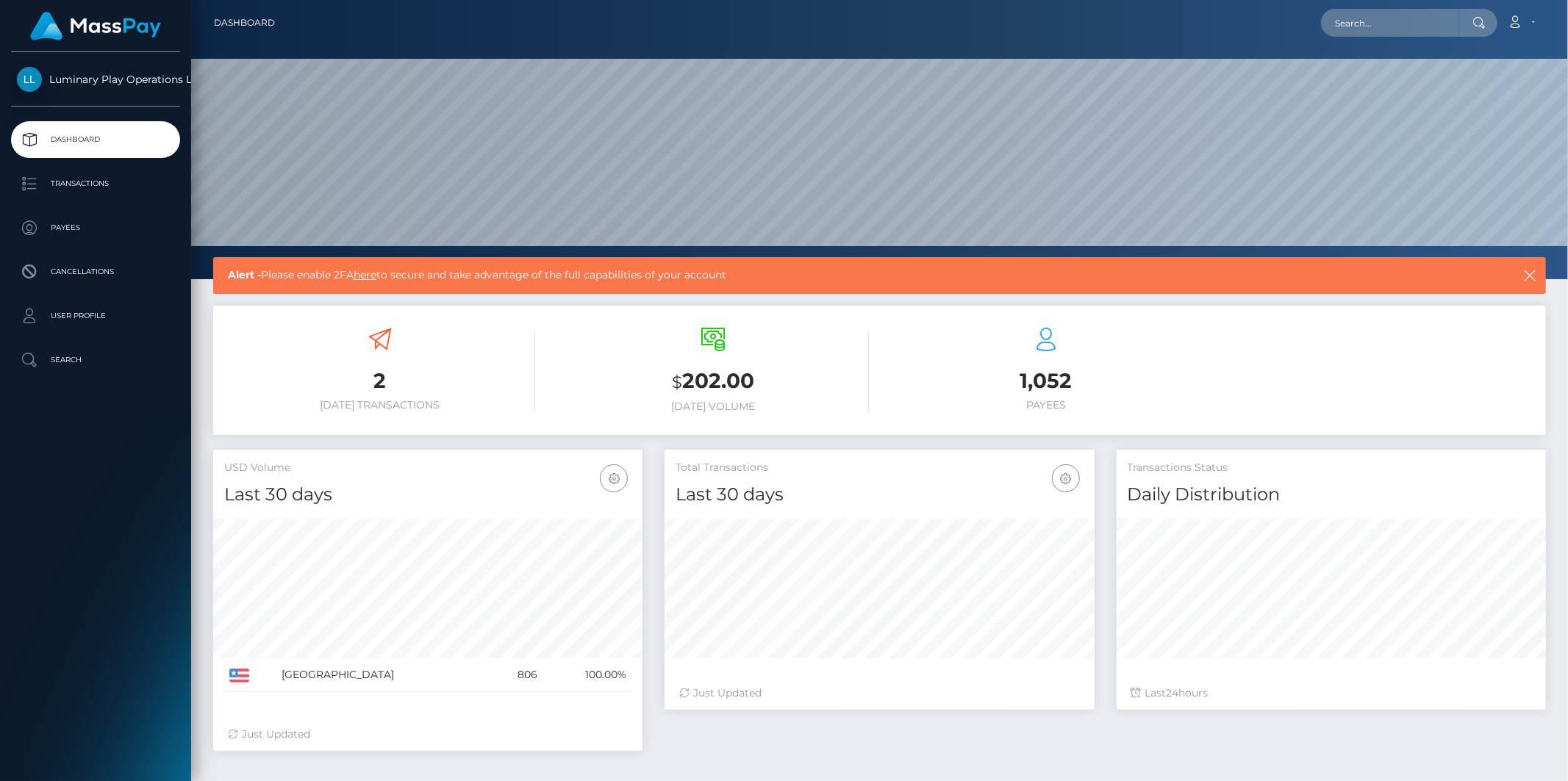
scroll to position [260, 429]
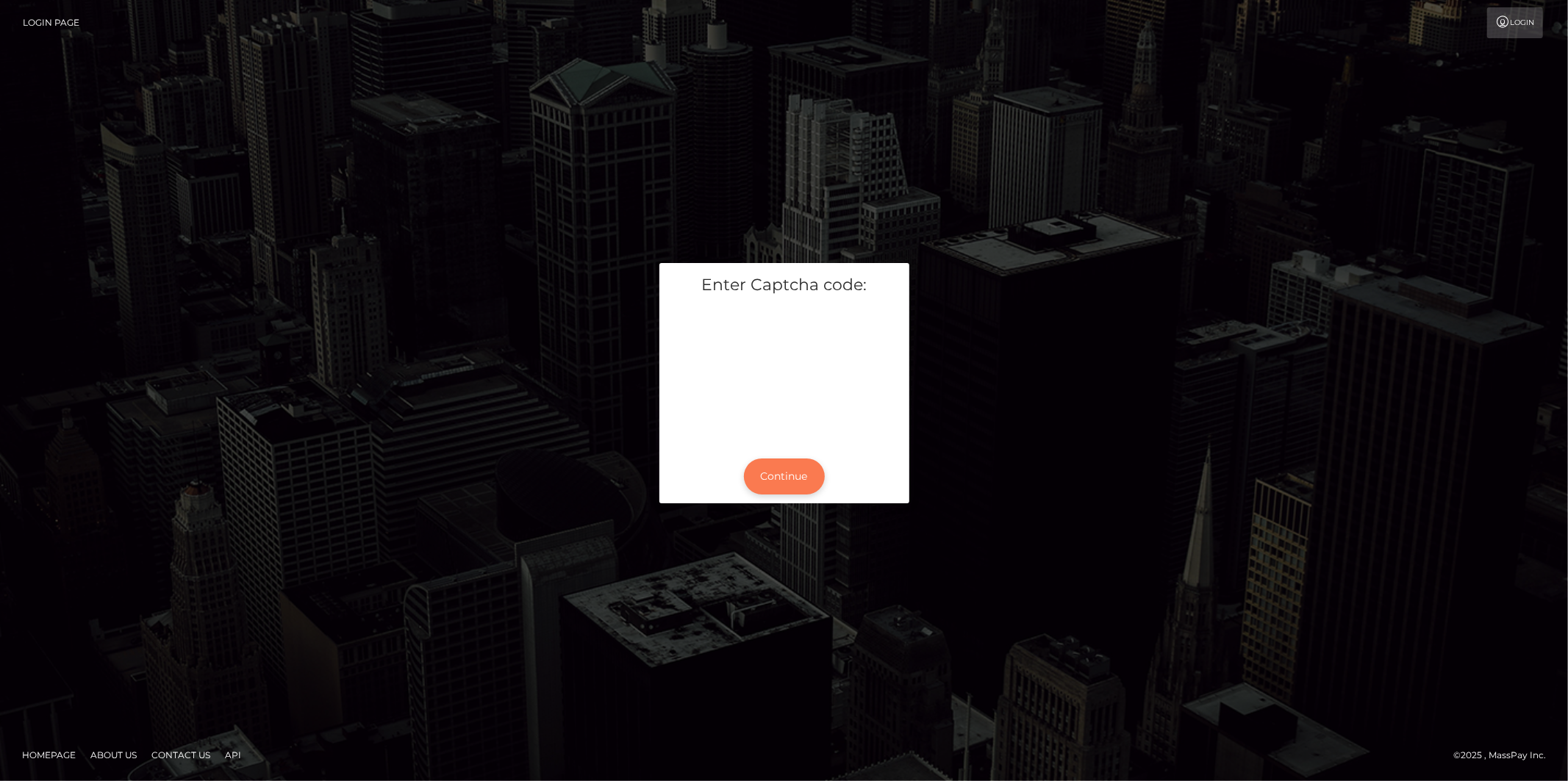
click at [791, 470] on button "Continue" at bounding box center [784, 476] width 81 height 36
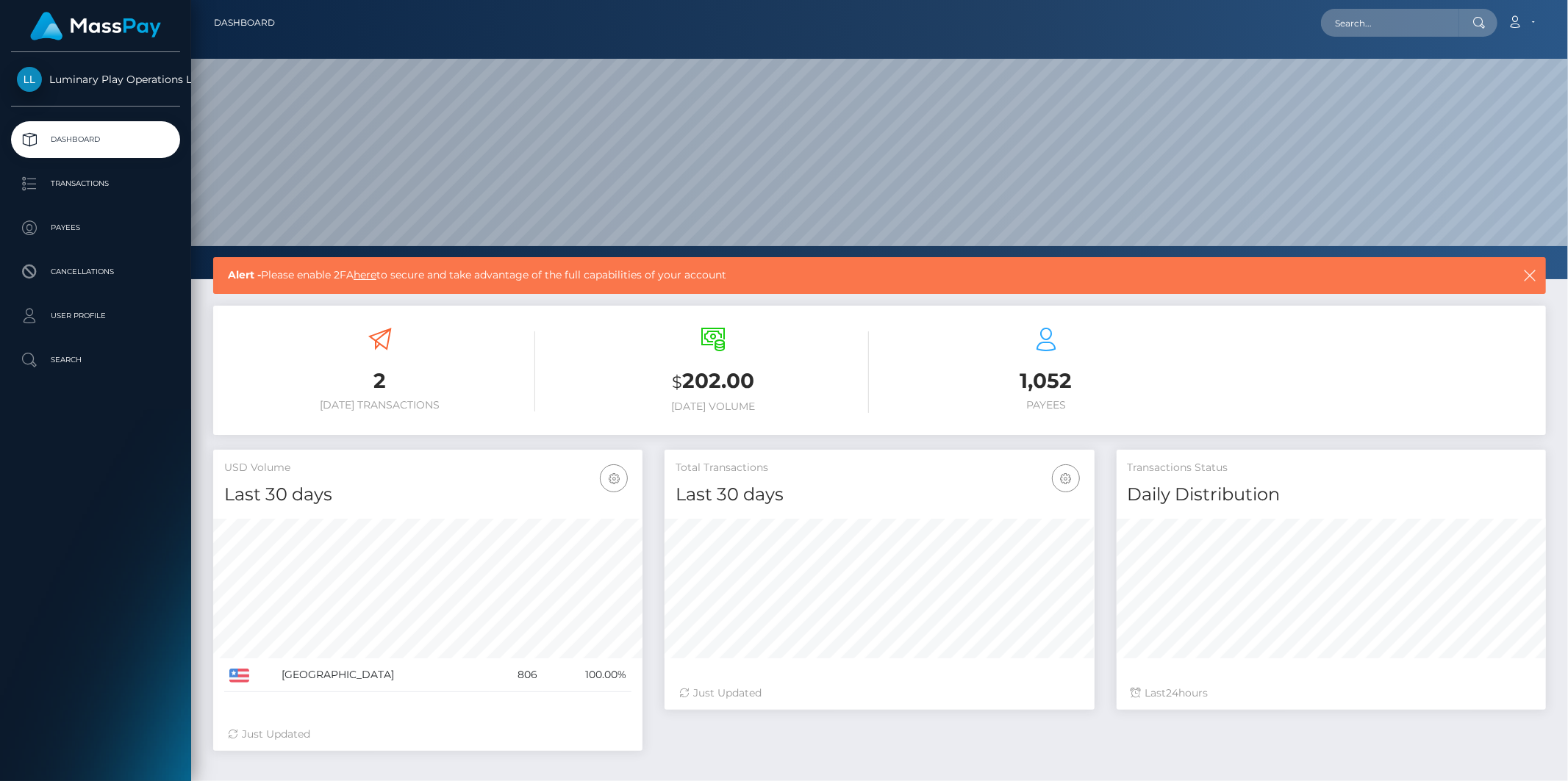
scroll to position [260, 429]
drag, startPoint x: 1522, startPoint y: 22, endPoint x: 1540, endPoint y: 40, distance: 25.5
click at [1522, 23] on icon at bounding box center [1515, 22] width 15 height 12
click at [1474, 94] on link "Logout" at bounding box center [1486, 94] width 118 height 27
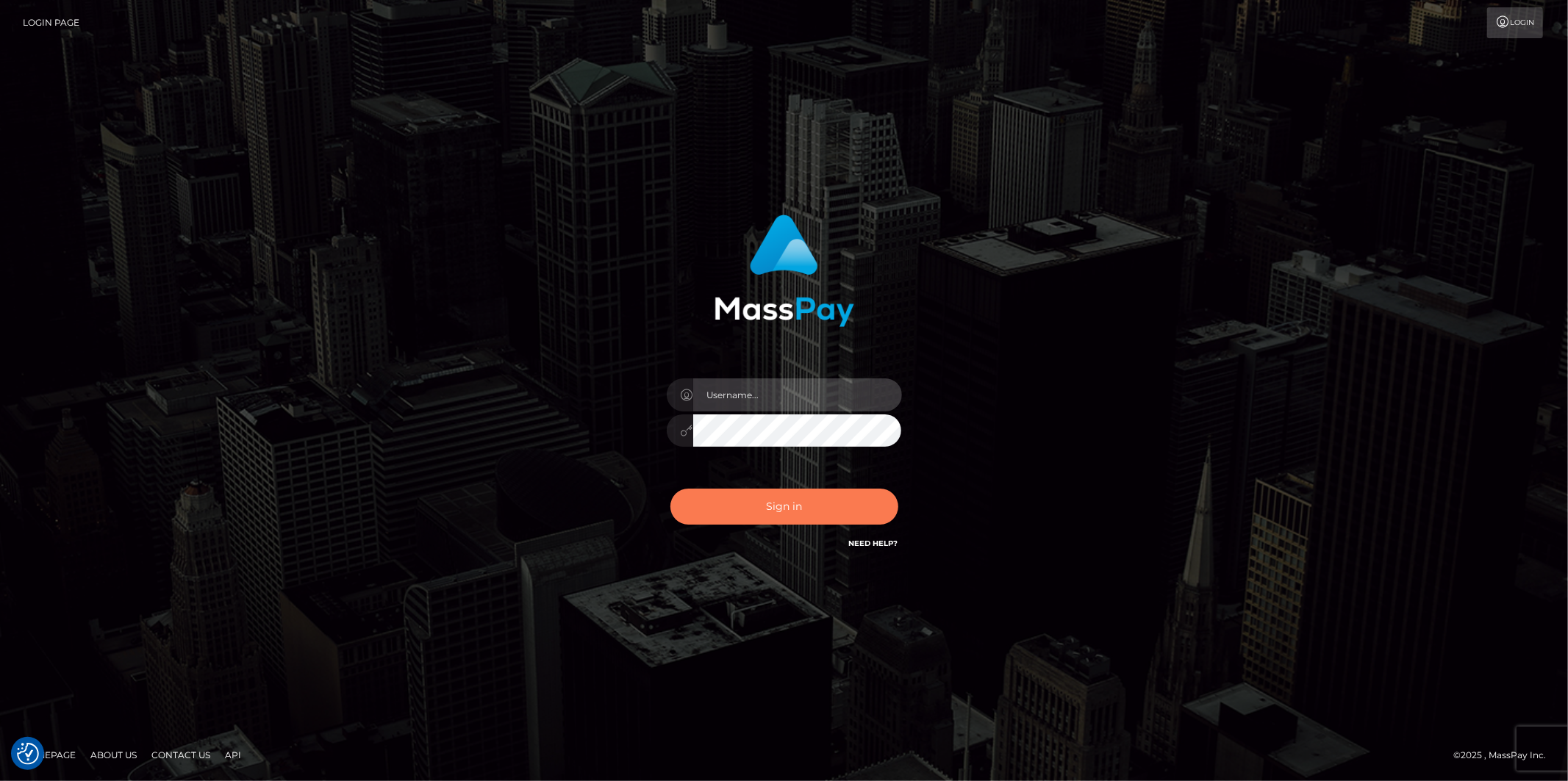
type input "[PERSON_NAME].megabonanza"
click at [770, 513] on button "Sign in" at bounding box center [784, 506] width 228 height 36
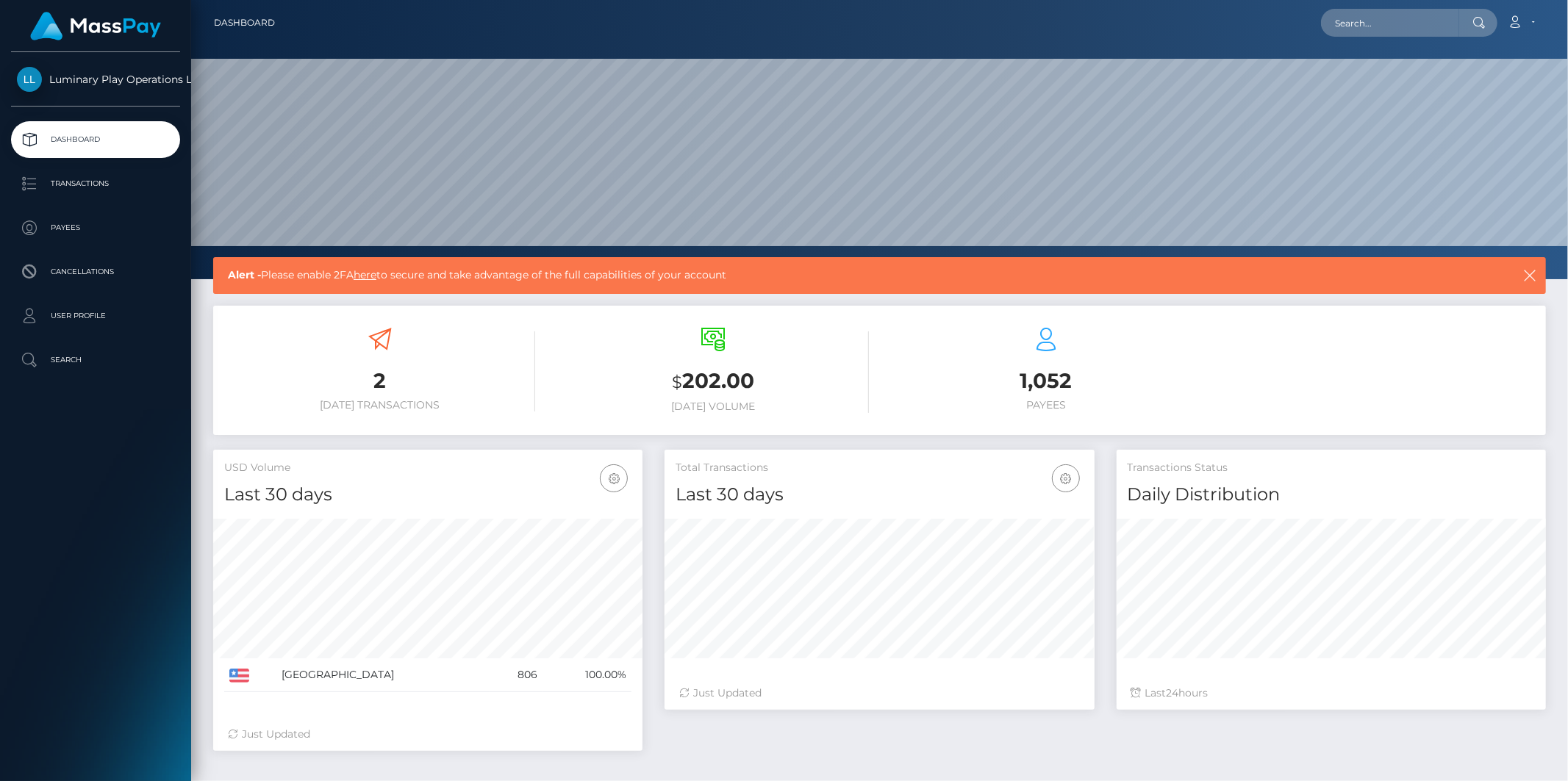
scroll to position [260, 429]
click at [377, 277] on link "here" at bounding box center [365, 275] width 23 height 14
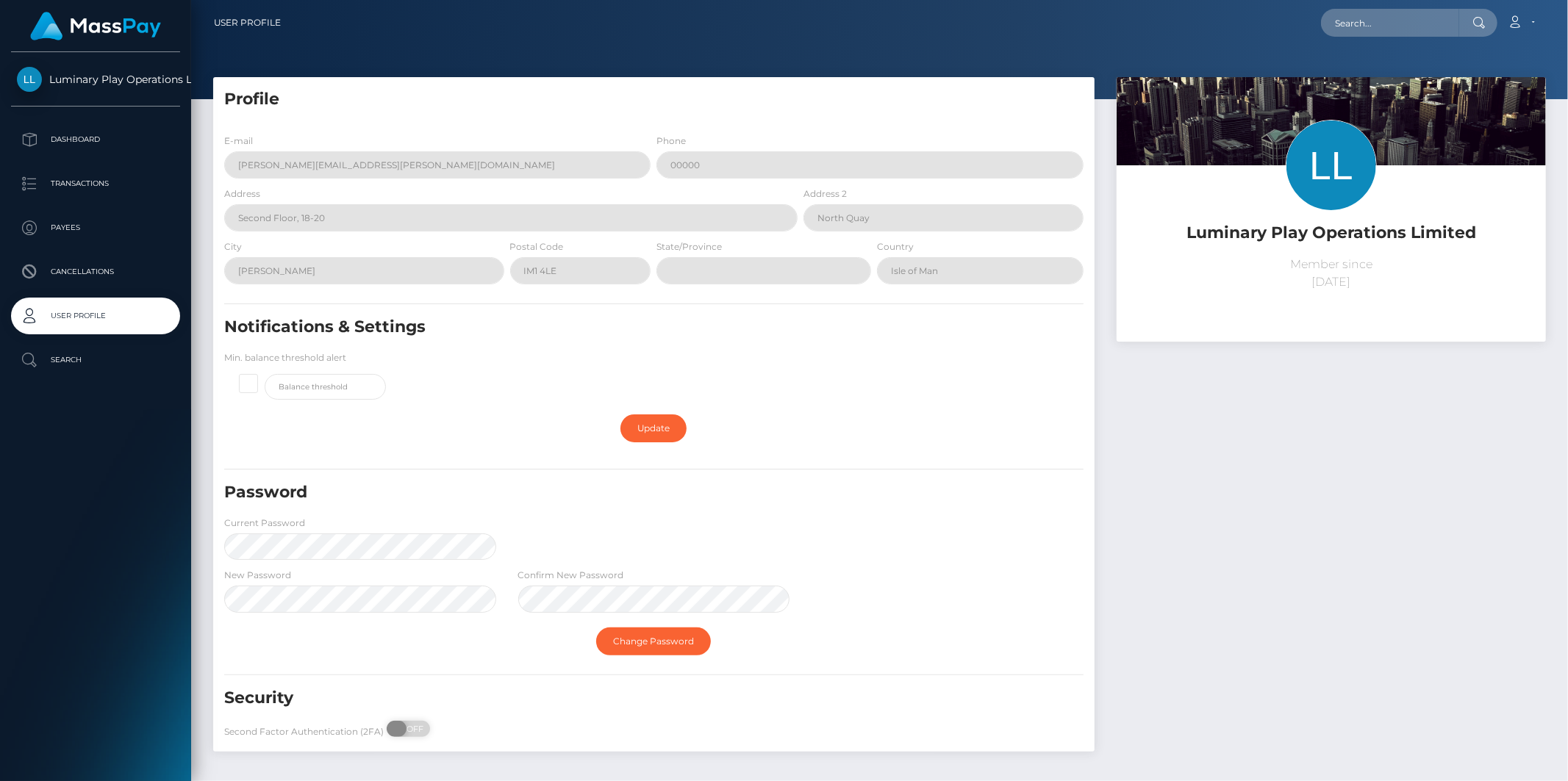
click at [407, 725] on span "OFF" at bounding box center [413, 729] width 37 height 16
checkbox input "true"
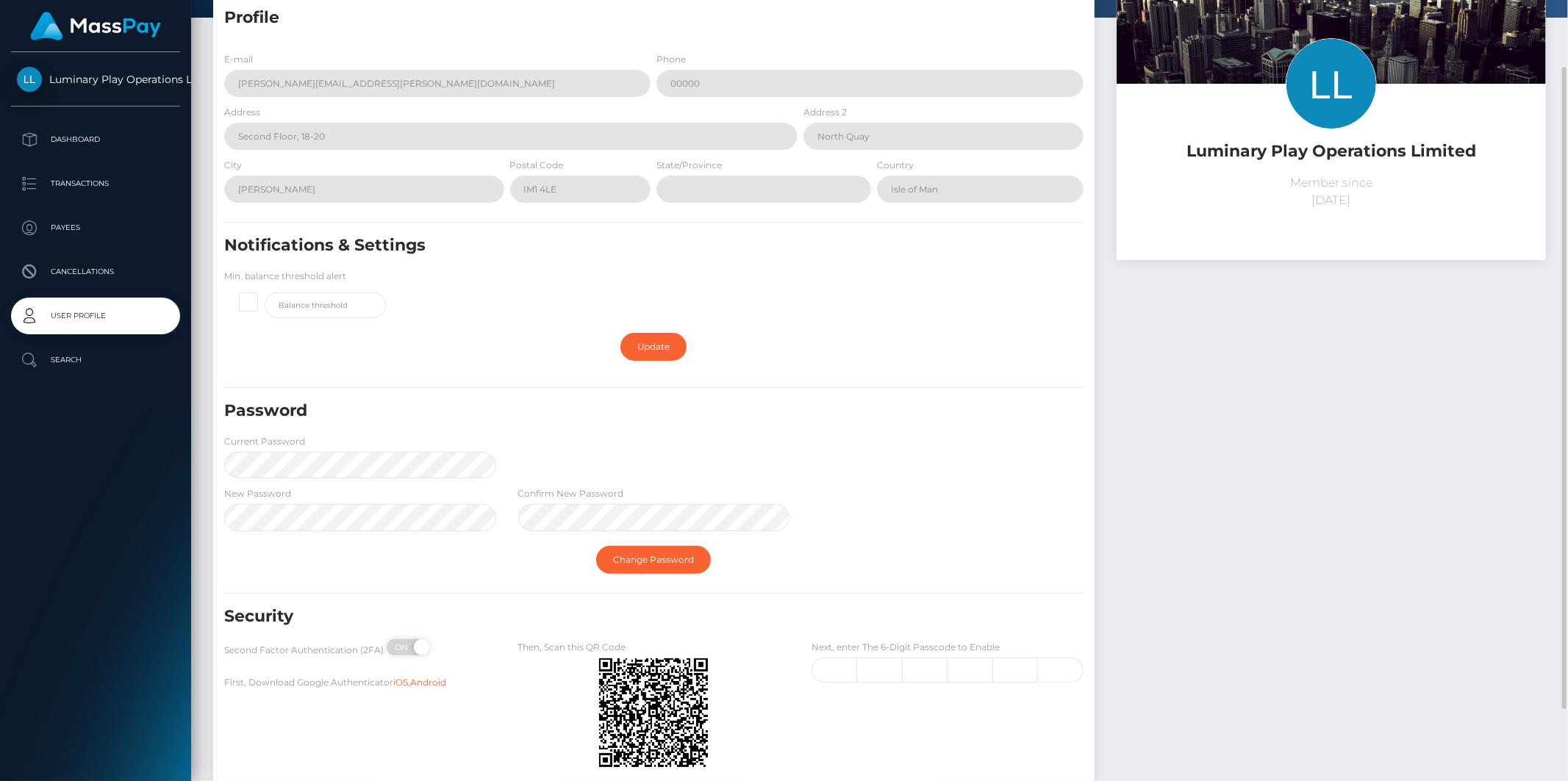
scroll to position [163, 0]
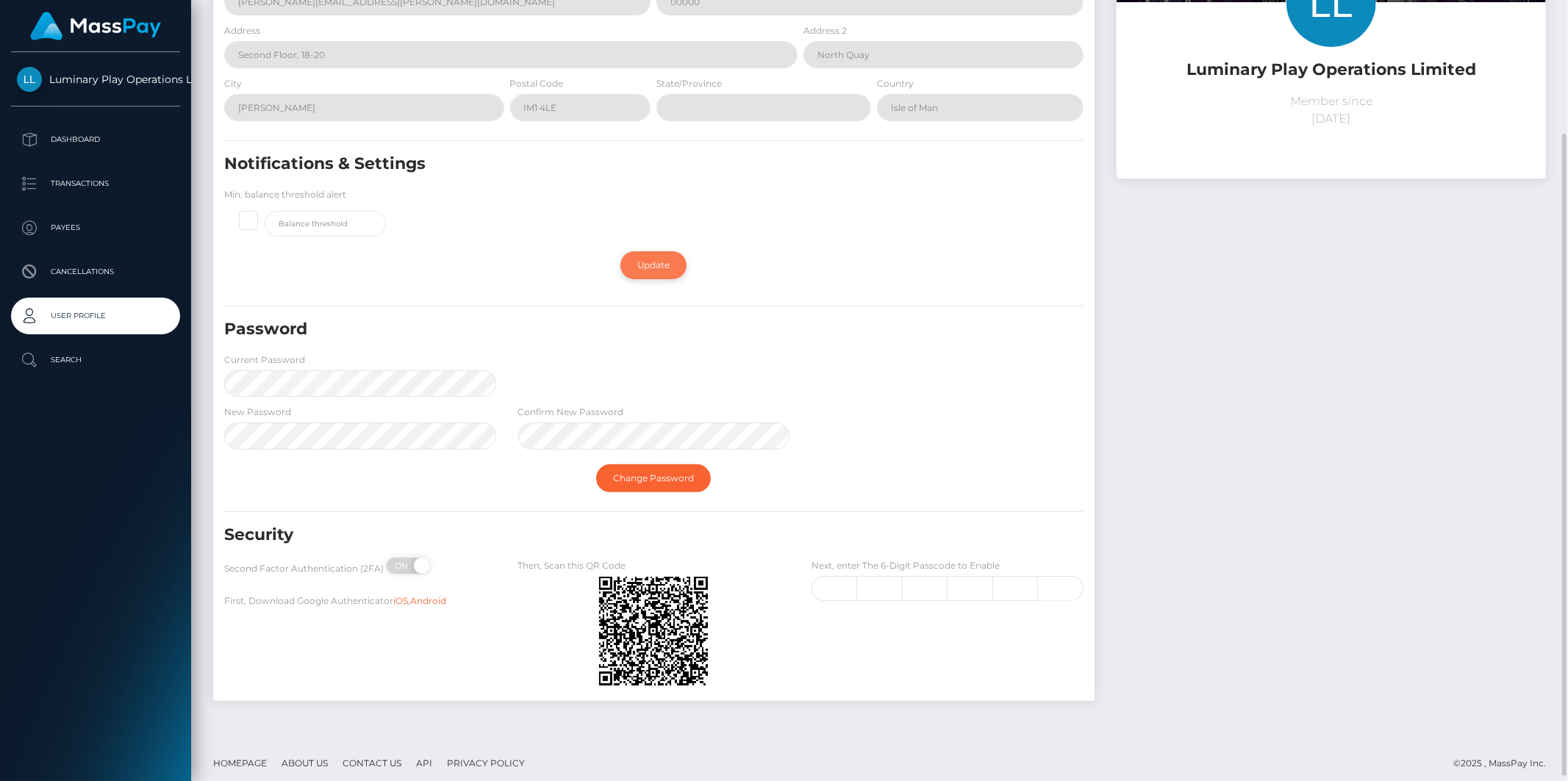
click at [655, 263] on link "Update" at bounding box center [653, 265] width 66 height 28
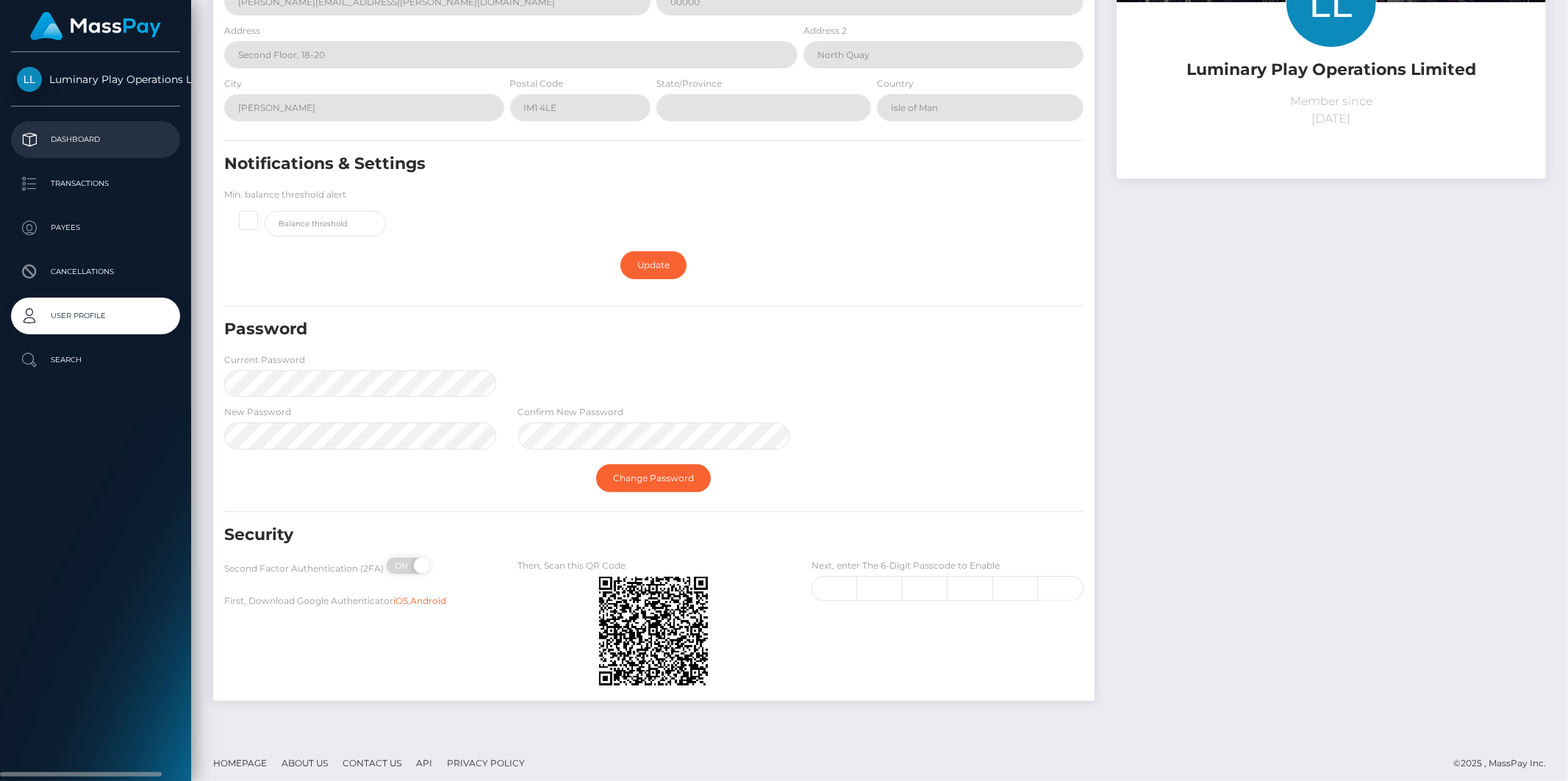
click at [79, 137] on p "Dashboard" at bounding box center [95, 140] width 158 height 22
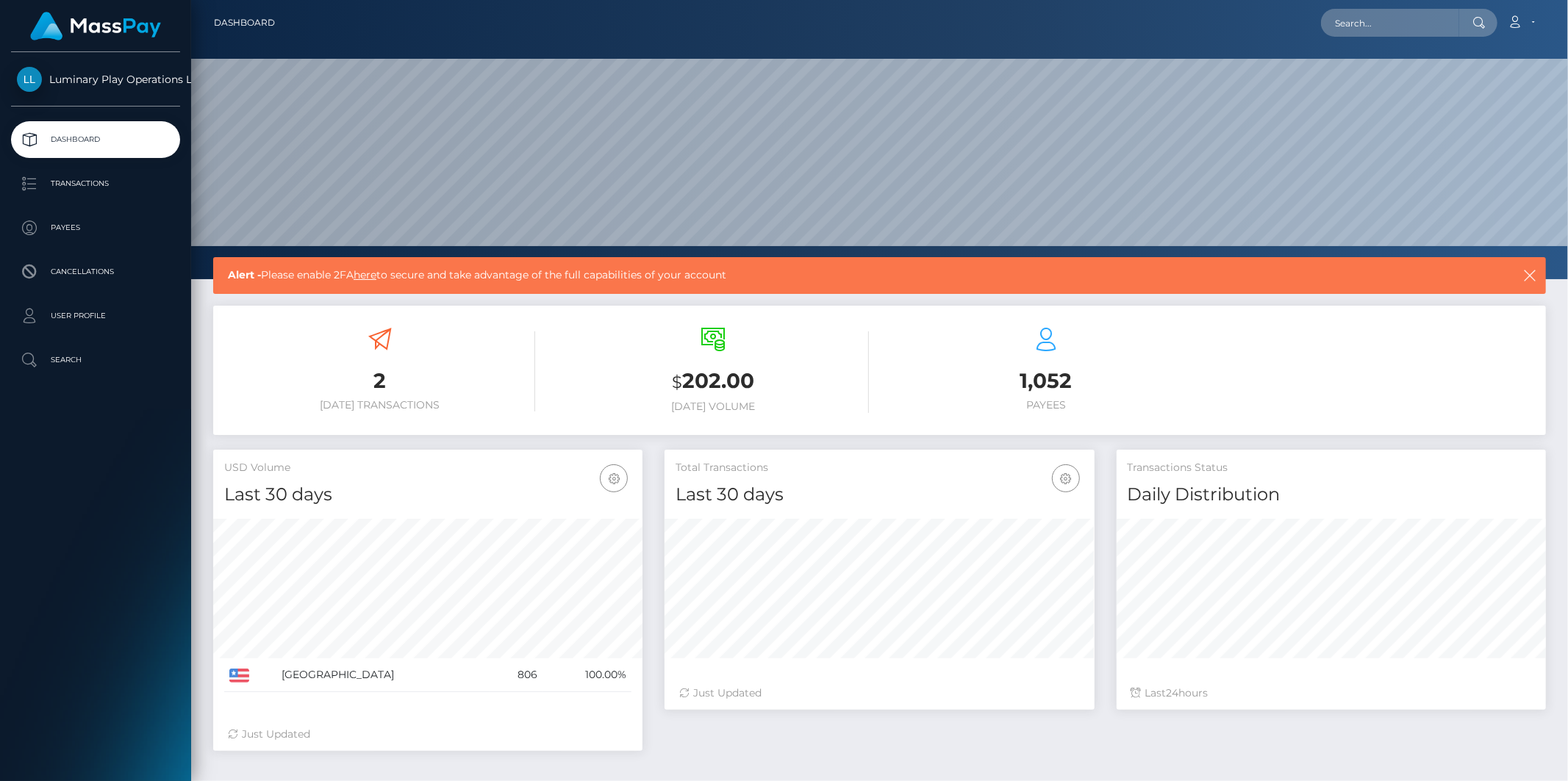
scroll to position [260, 429]
drag, startPoint x: 1157, startPoint y: 38, endPoint x: 1165, endPoint y: 37, distance: 8.1
click at [1157, 38] on div "Loading... Loading... Account Edit Profile Logout" at bounding box center [916, 22] width 1259 height 31
click at [1518, 27] on icon at bounding box center [1515, 22] width 15 height 12
click at [1475, 88] on link "Logout" at bounding box center [1486, 94] width 118 height 27
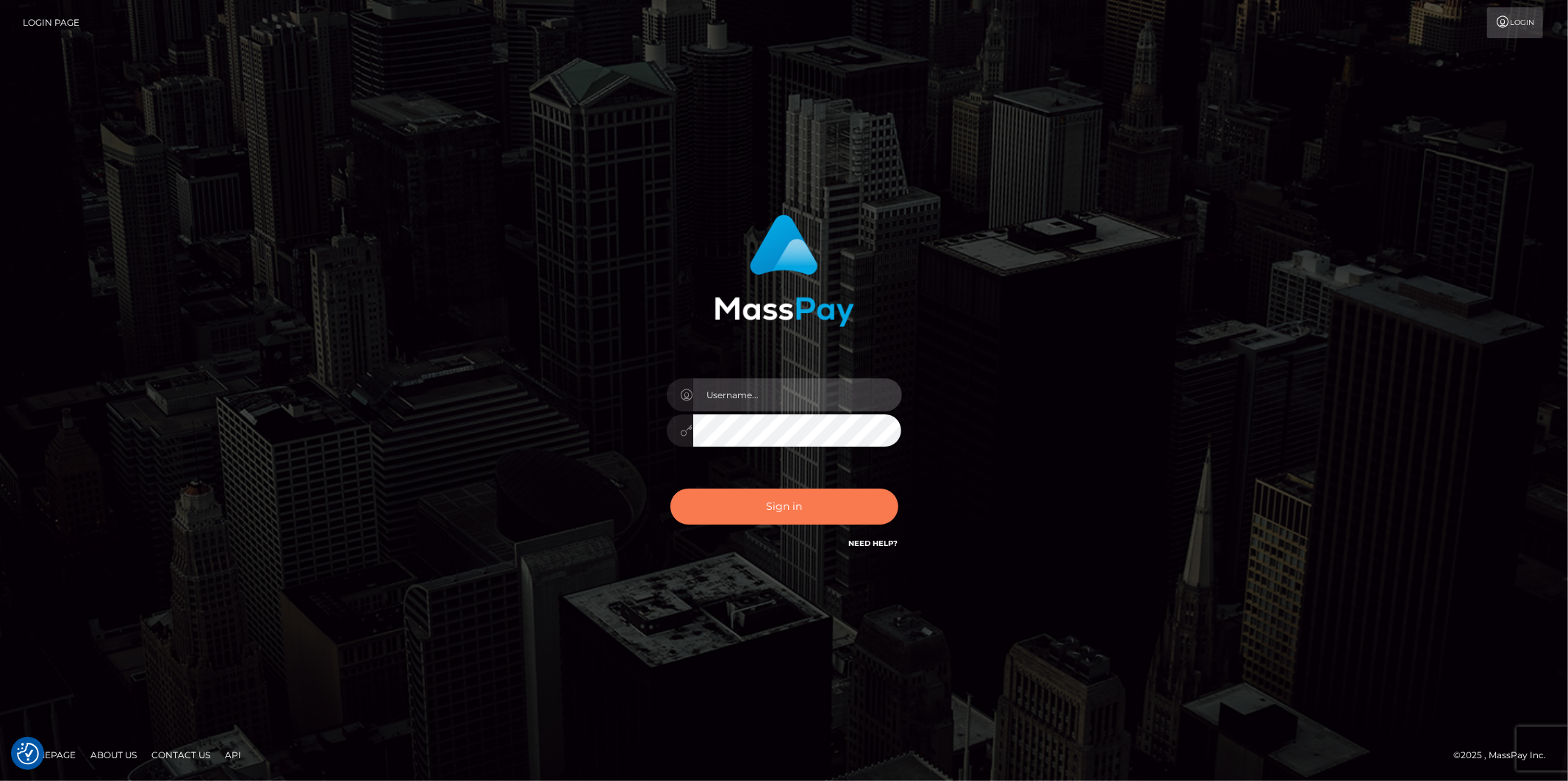
type input "[PERSON_NAME].megabonanza"
click at [768, 500] on button "Sign in" at bounding box center [784, 506] width 228 height 36
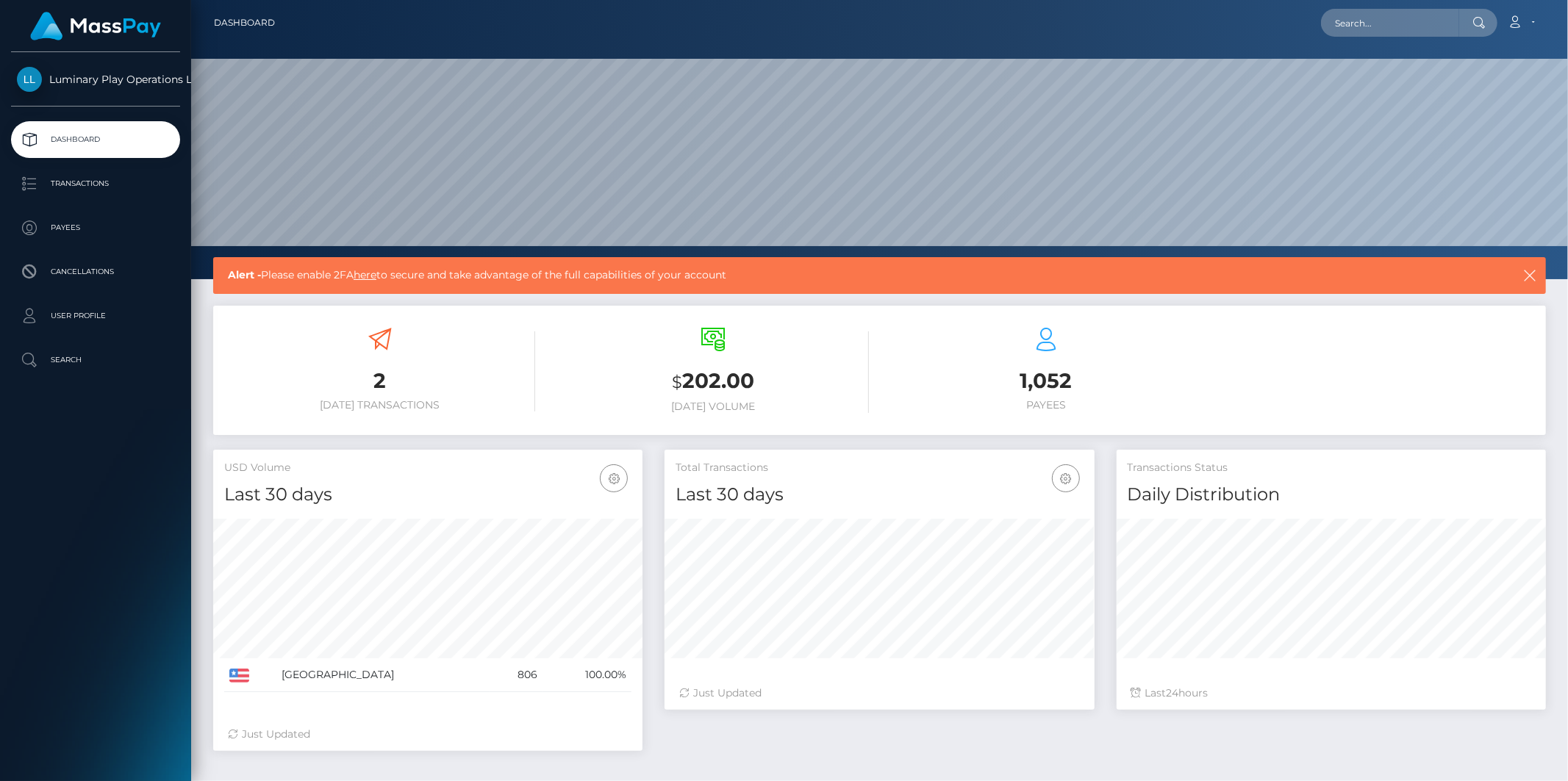
scroll to position [260, 429]
click at [377, 276] on link "here" at bounding box center [365, 275] width 23 height 14
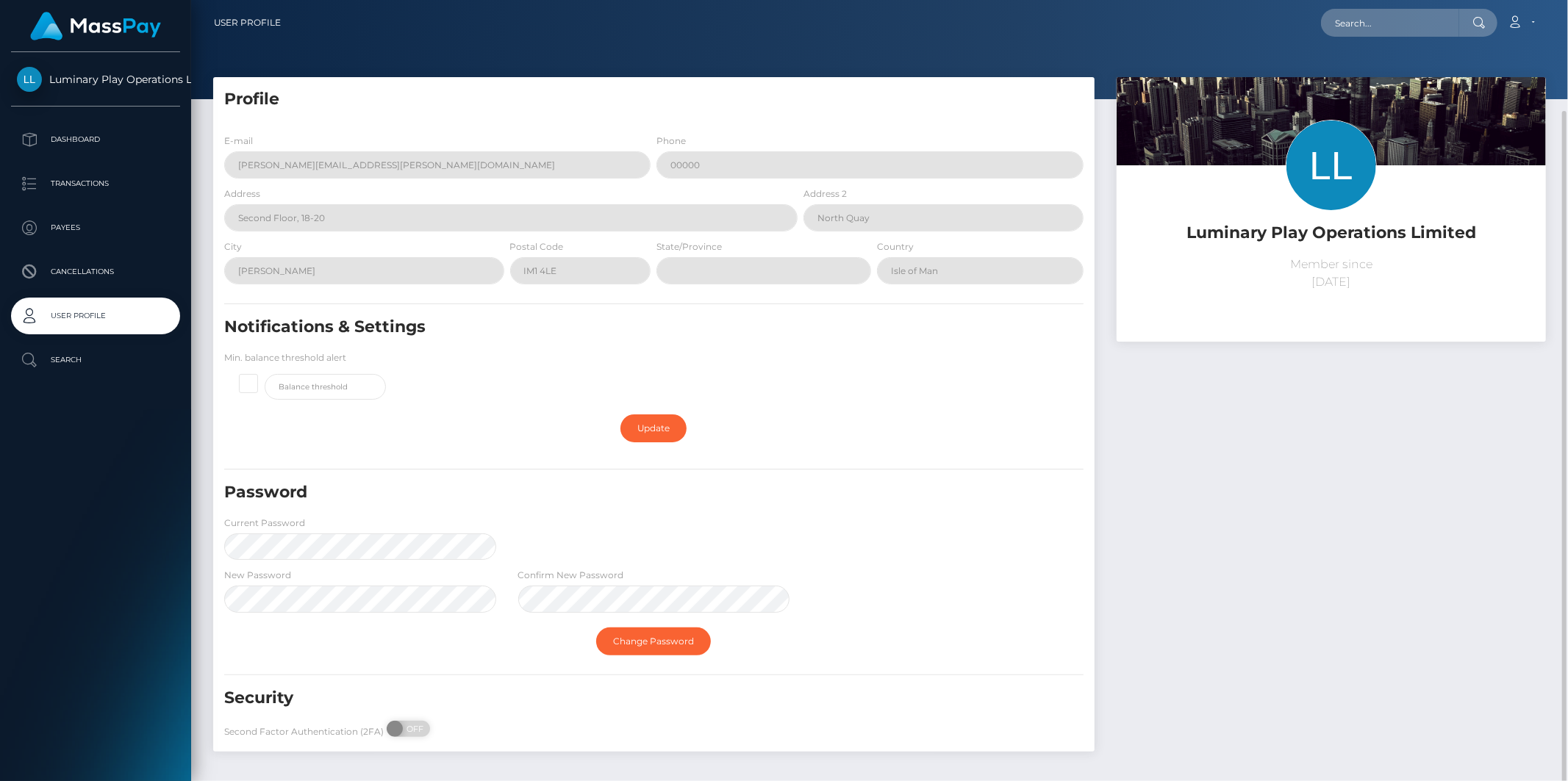
scroll to position [58, 0]
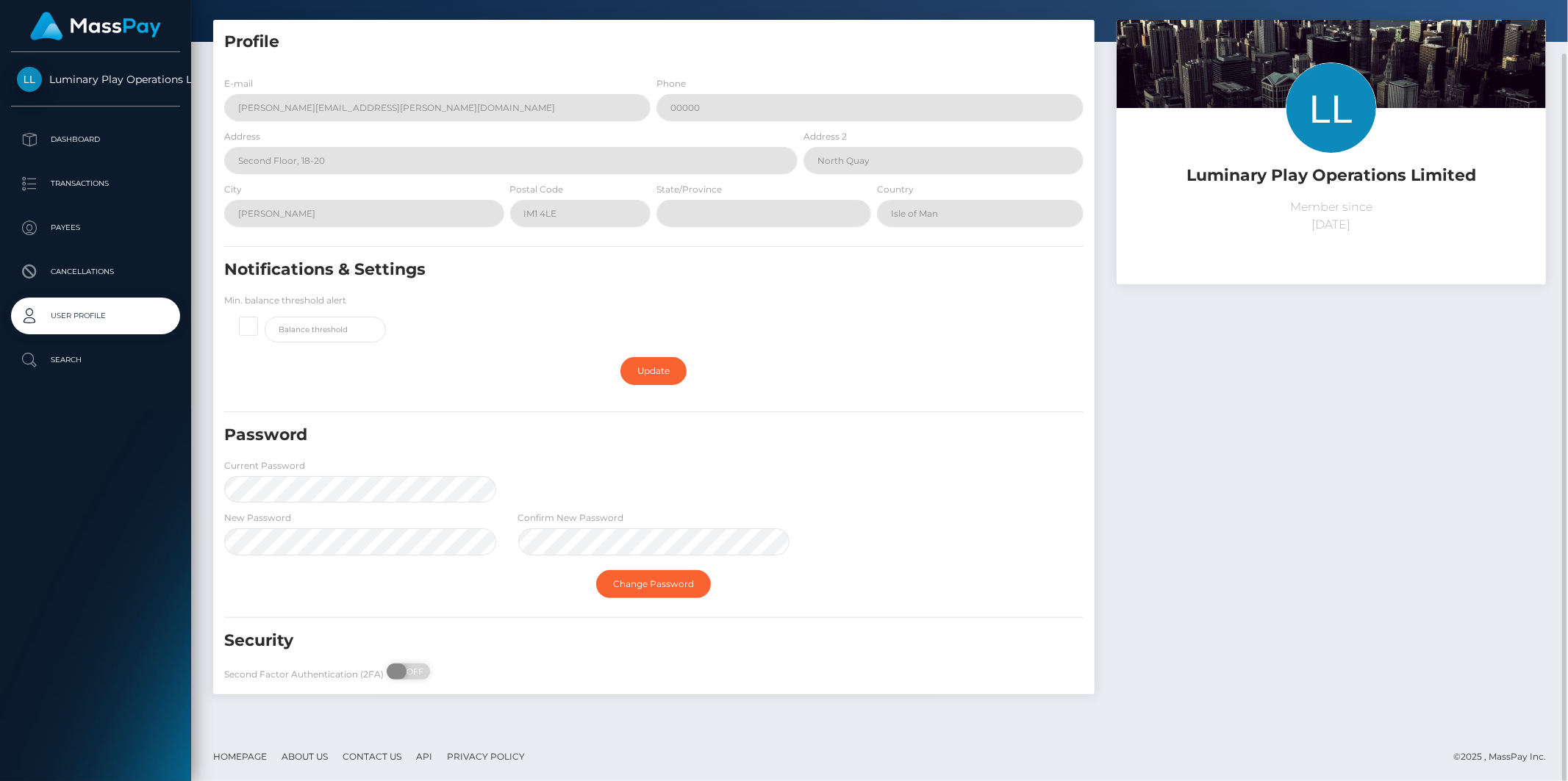
click at [414, 677] on span "OFF" at bounding box center [413, 671] width 37 height 16
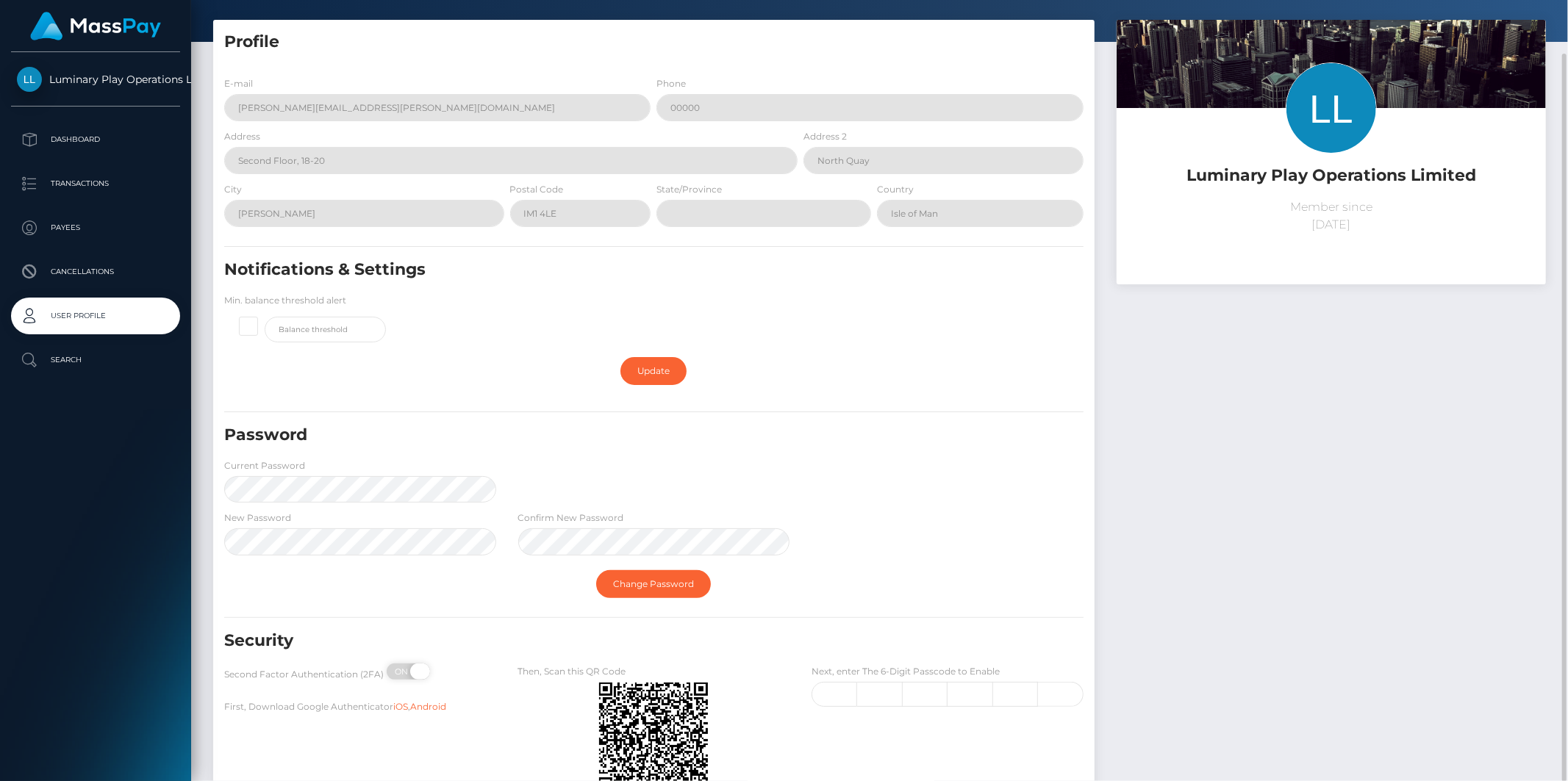
click at [415, 671] on span at bounding box center [420, 671] width 20 height 16
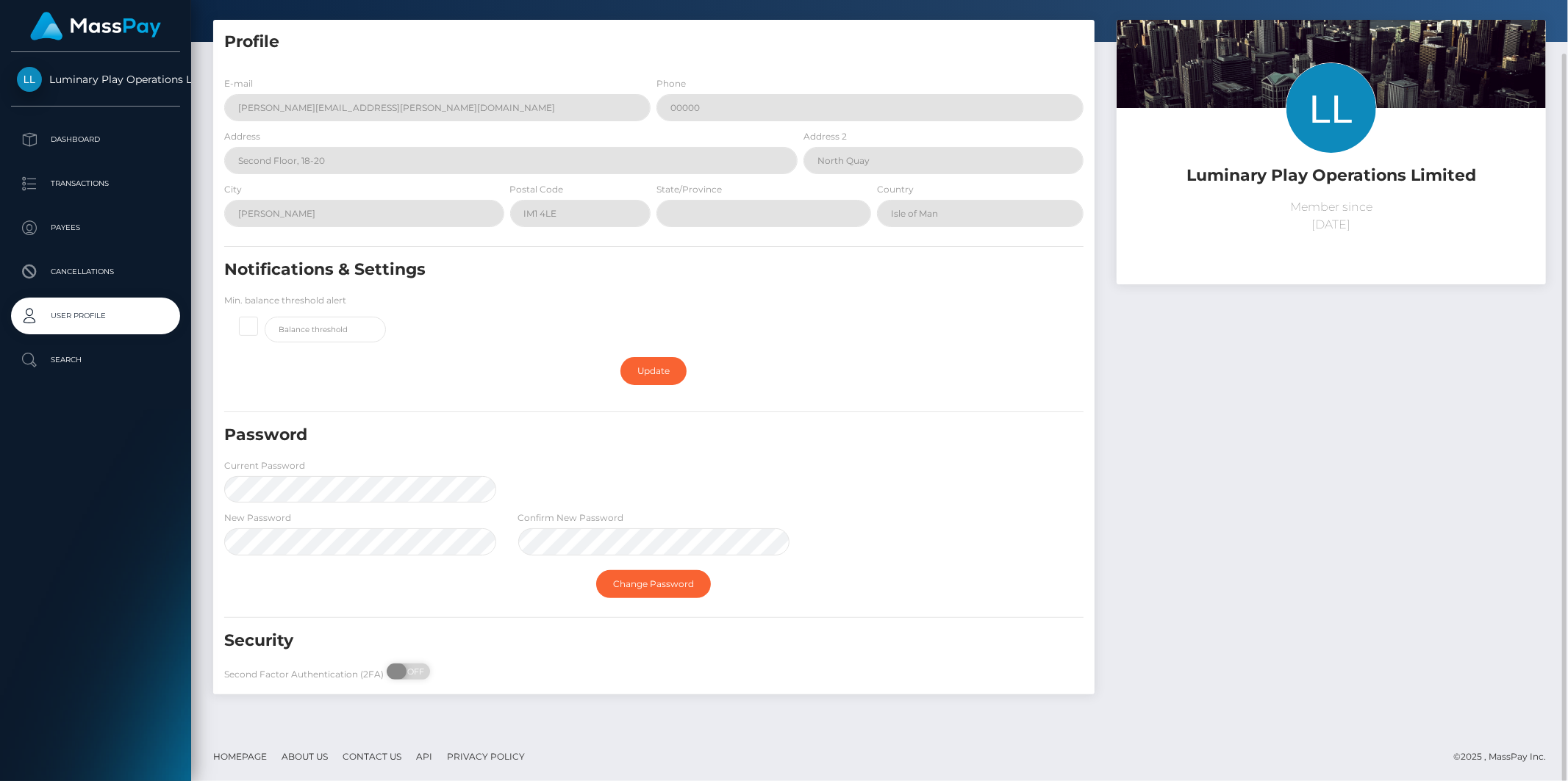
click at [421, 671] on span "OFF" at bounding box center [413, 671] width 37 height 16
checkbox input "true"
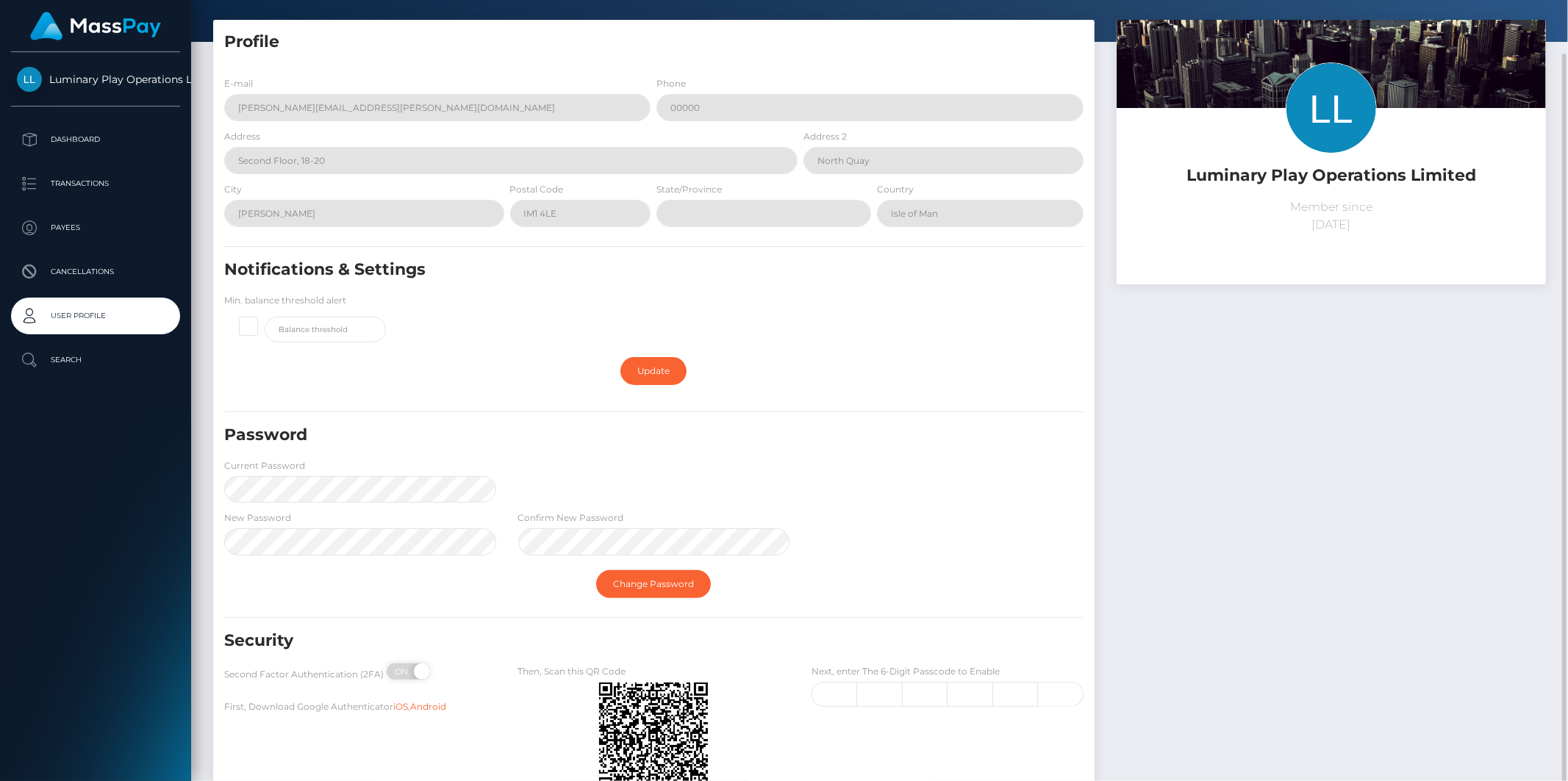
scroll to position [170, 0]
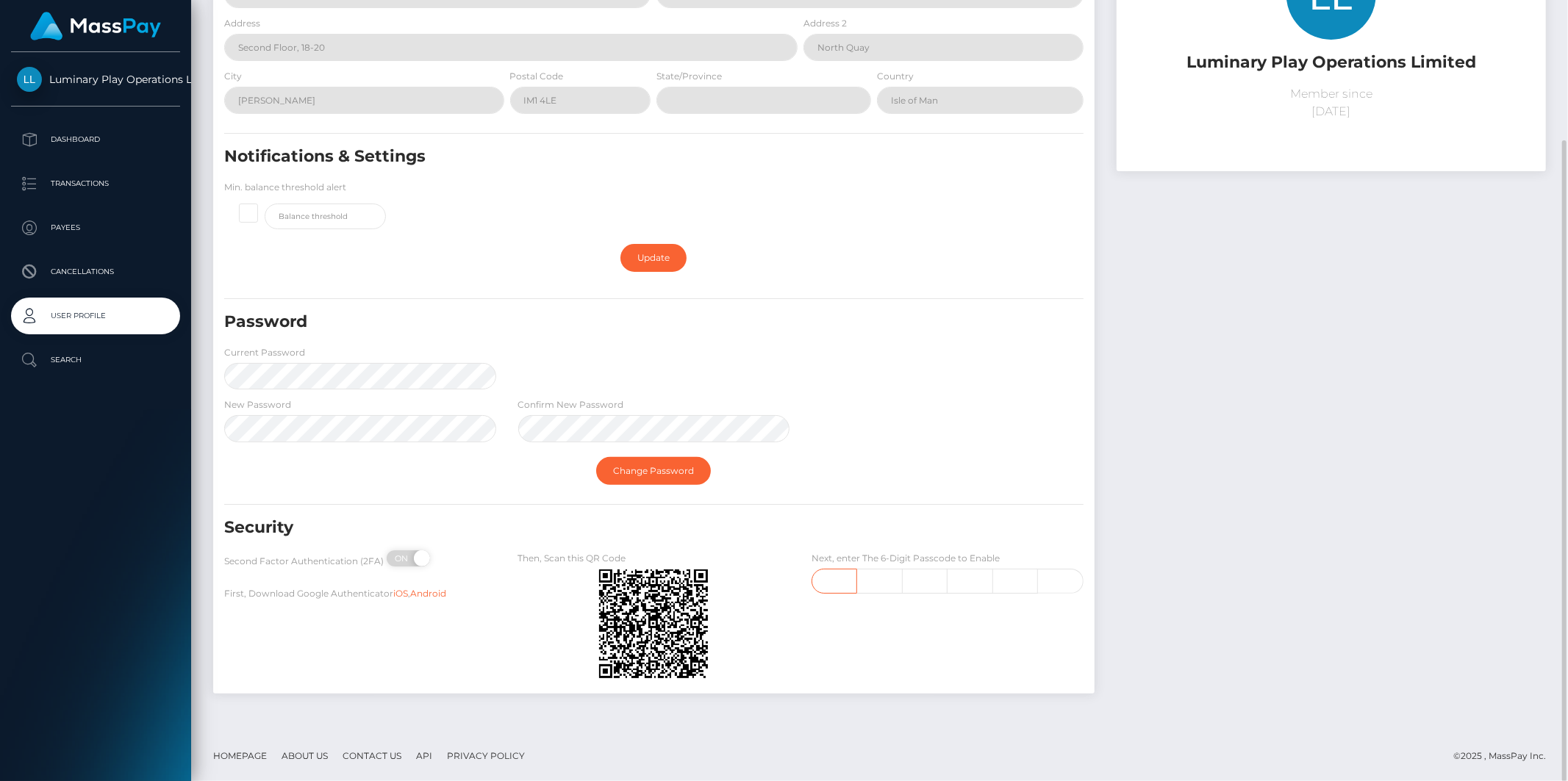
click at [831, 581] on input "text" at bounding box center [834, 581] width 46 height 25
type input "5"
type input "6"
type input "8"
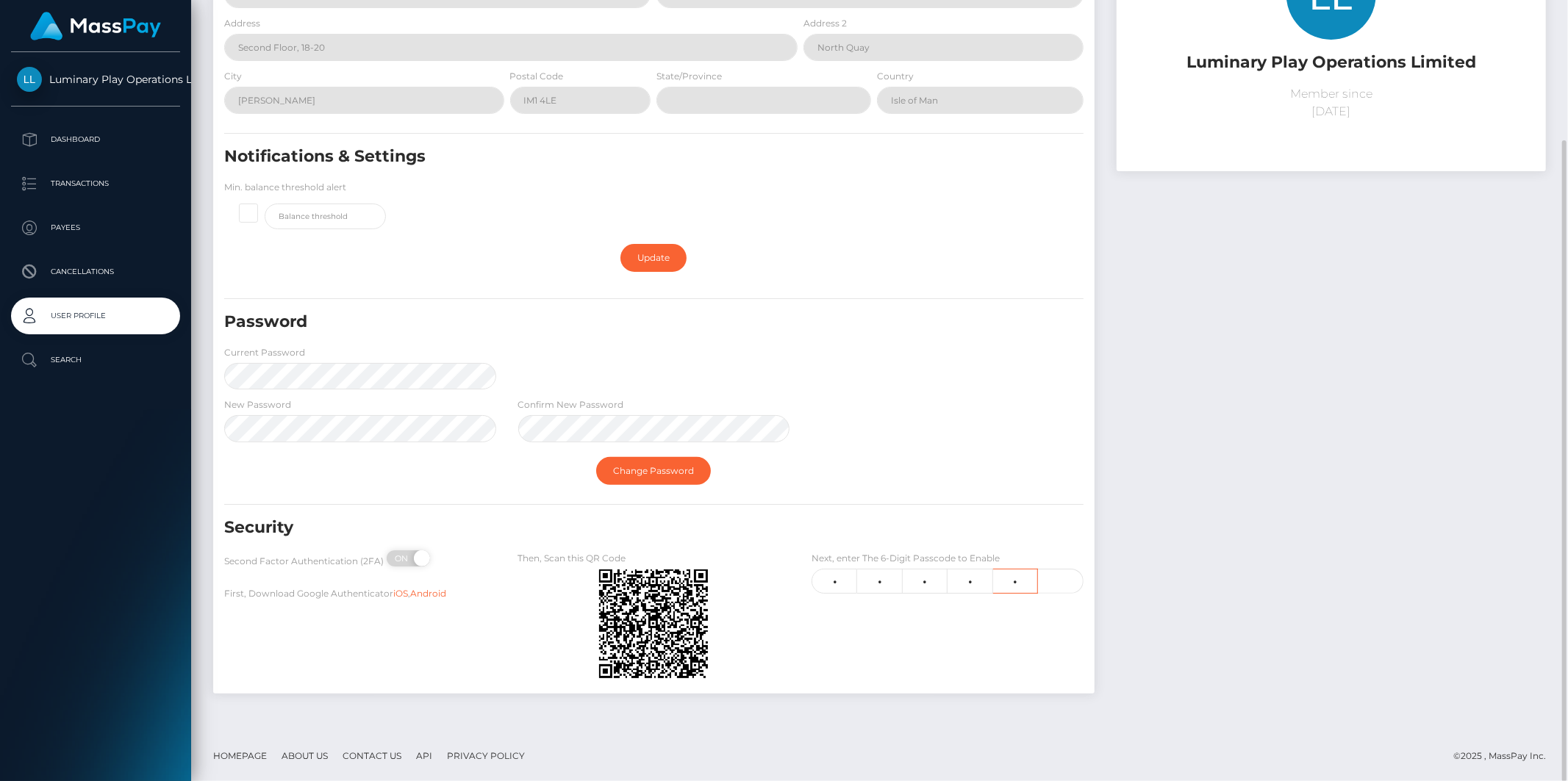
type input "4"
type input "7"
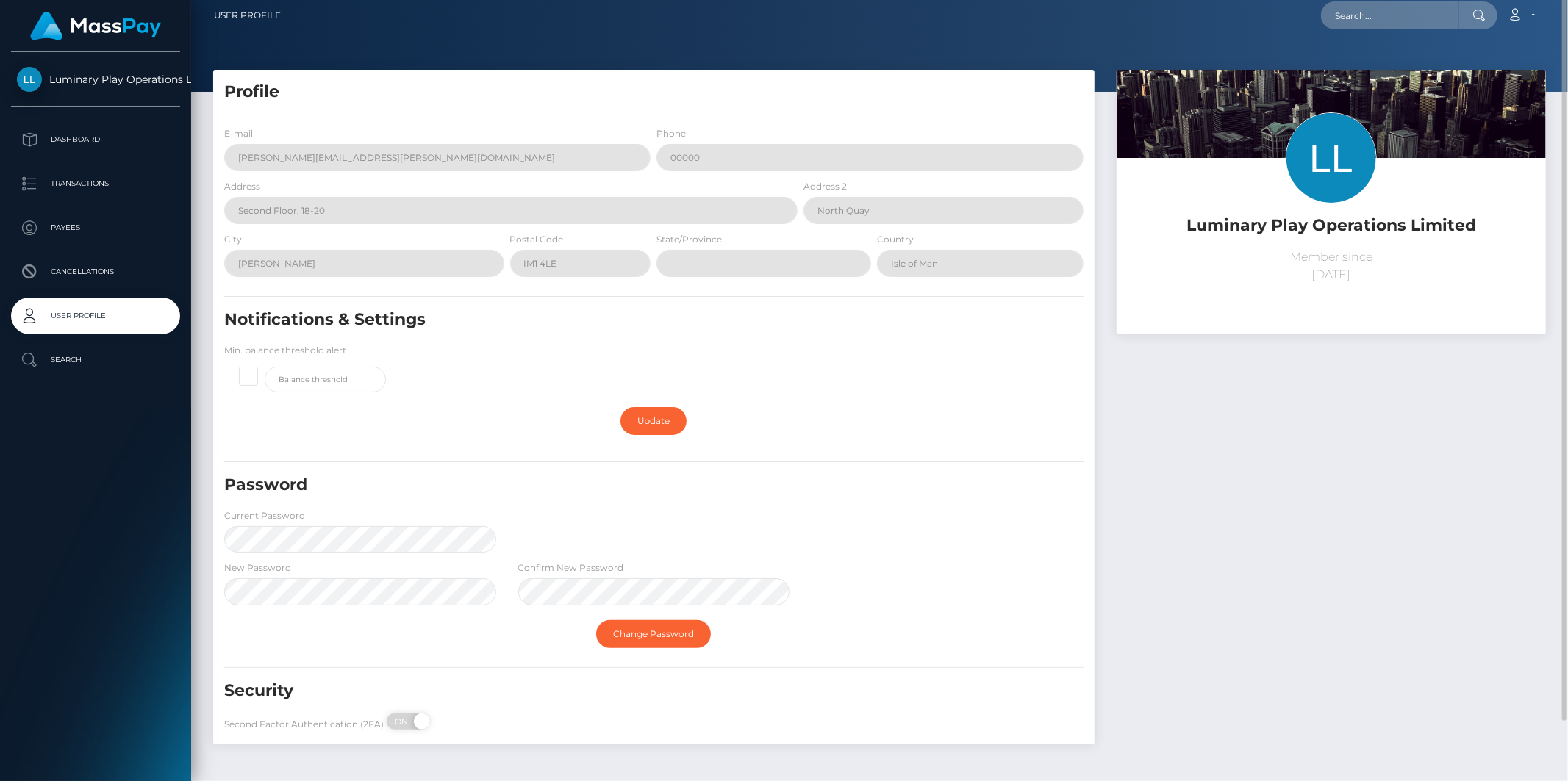
scroll to position [0, 0]
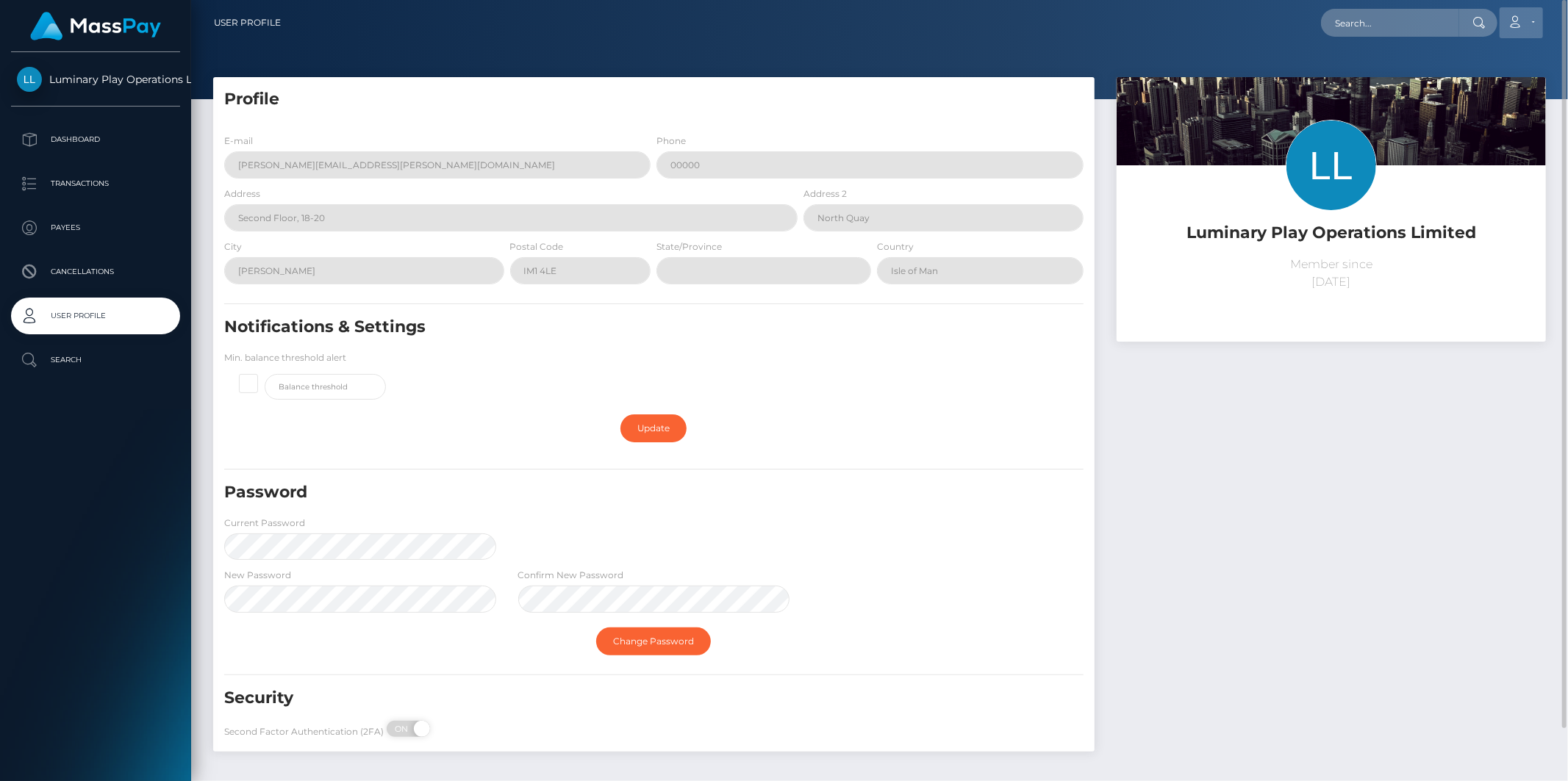
click at [1526, 22] on link "Account" at bounding box center [1522, 22] width 43 height 31
click at [1474, 86] on link "Logout" at bounding box center [1486, 94] width 118 height 27
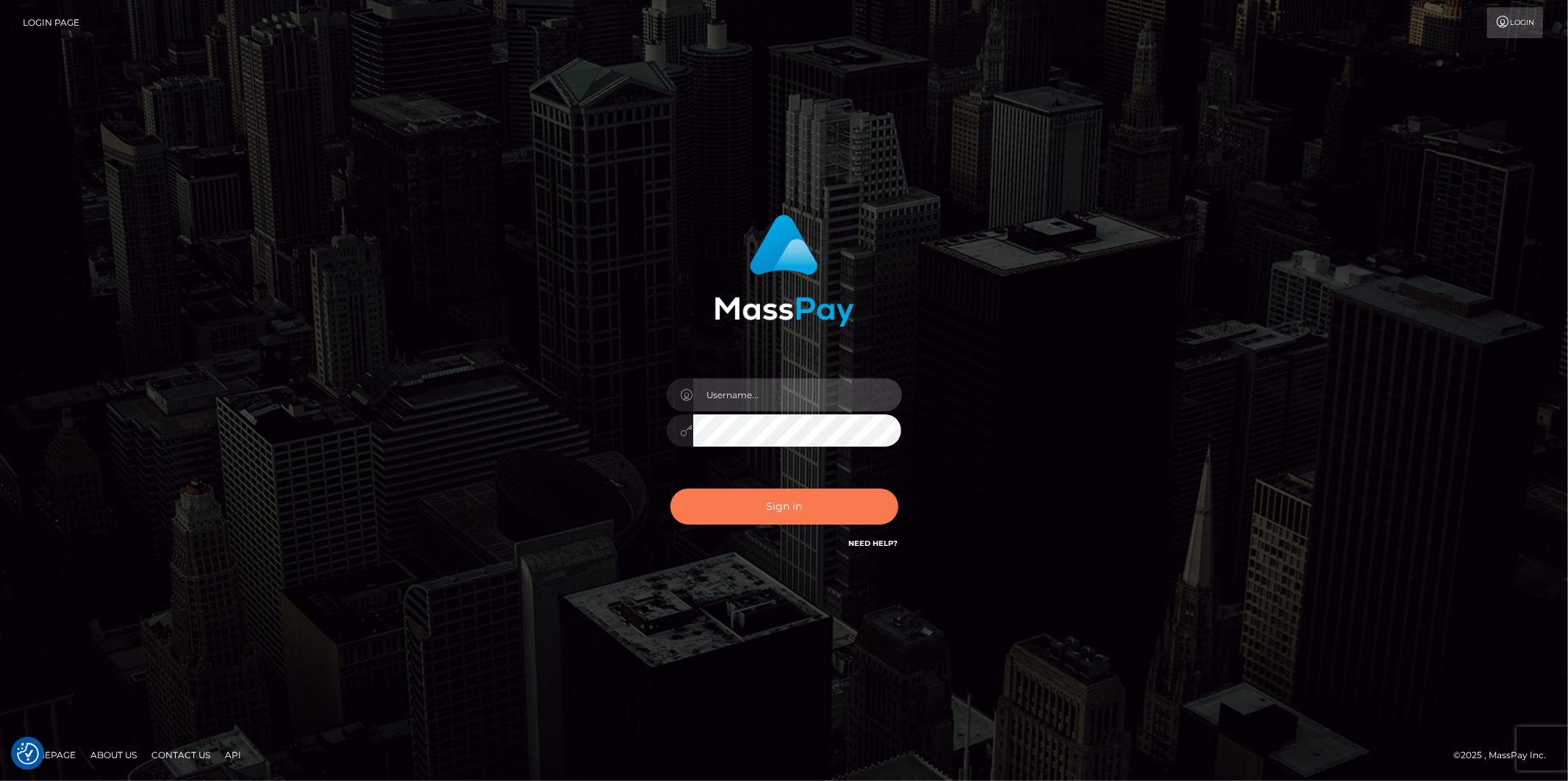
type input "[PERSON_NAME].megabonanza"
click at [801, 516] on button "Sign in" at bounding box center [784, 506] width 228 height 36
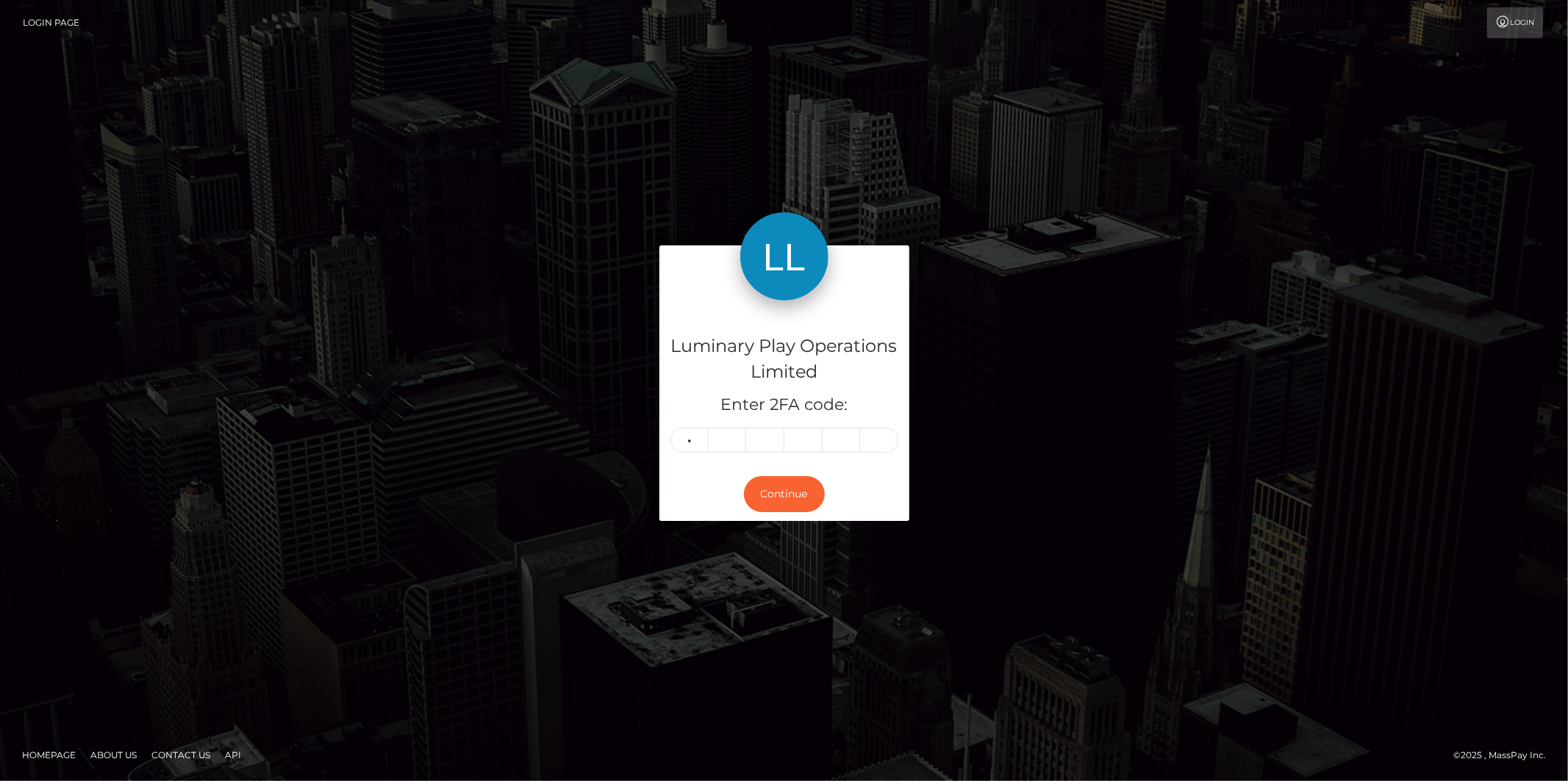
type input "5"
type input "6"
type input "5"
type input "1"
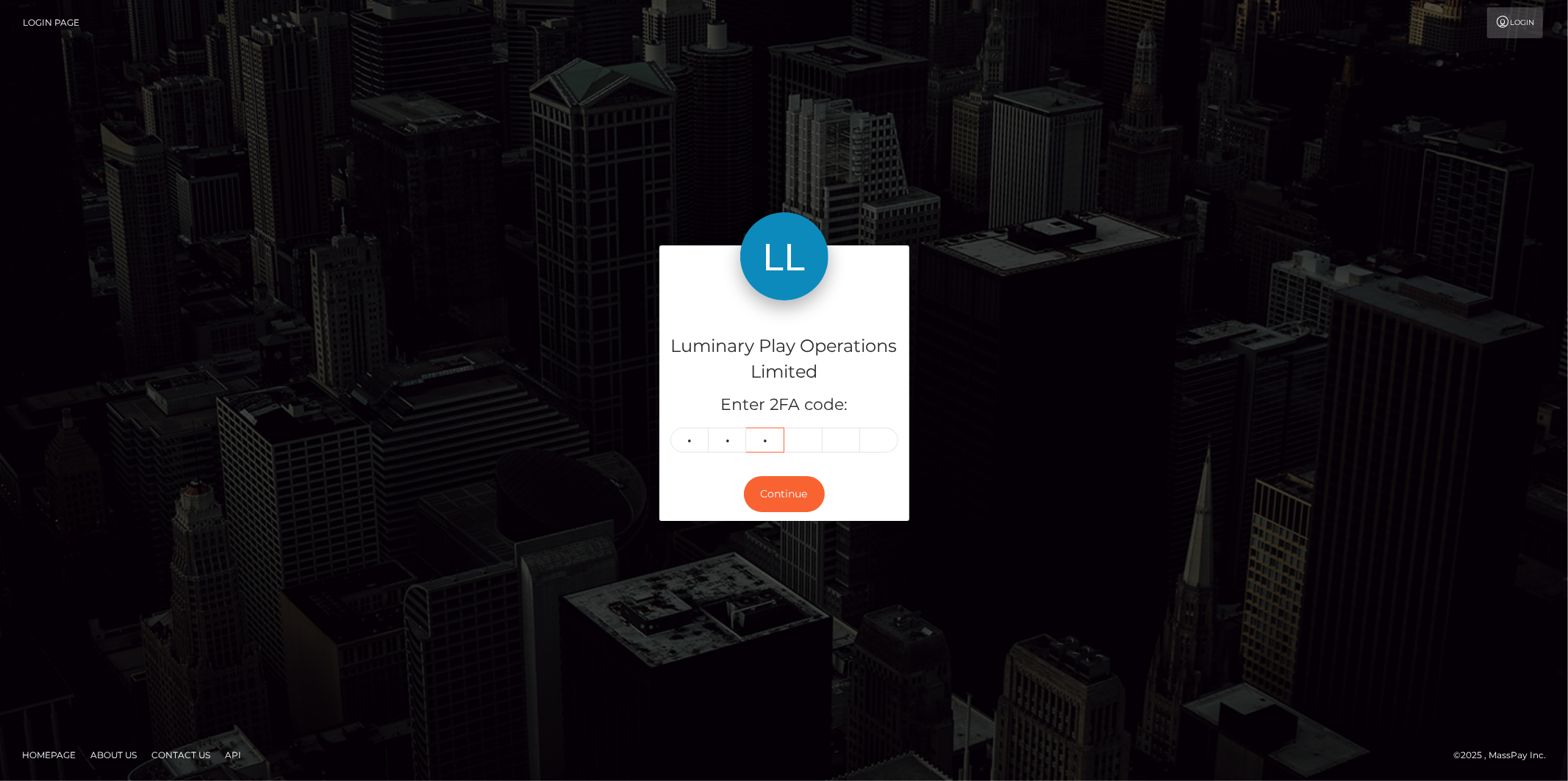
type input "3"
type input "8"
type input "5"
type input "0"
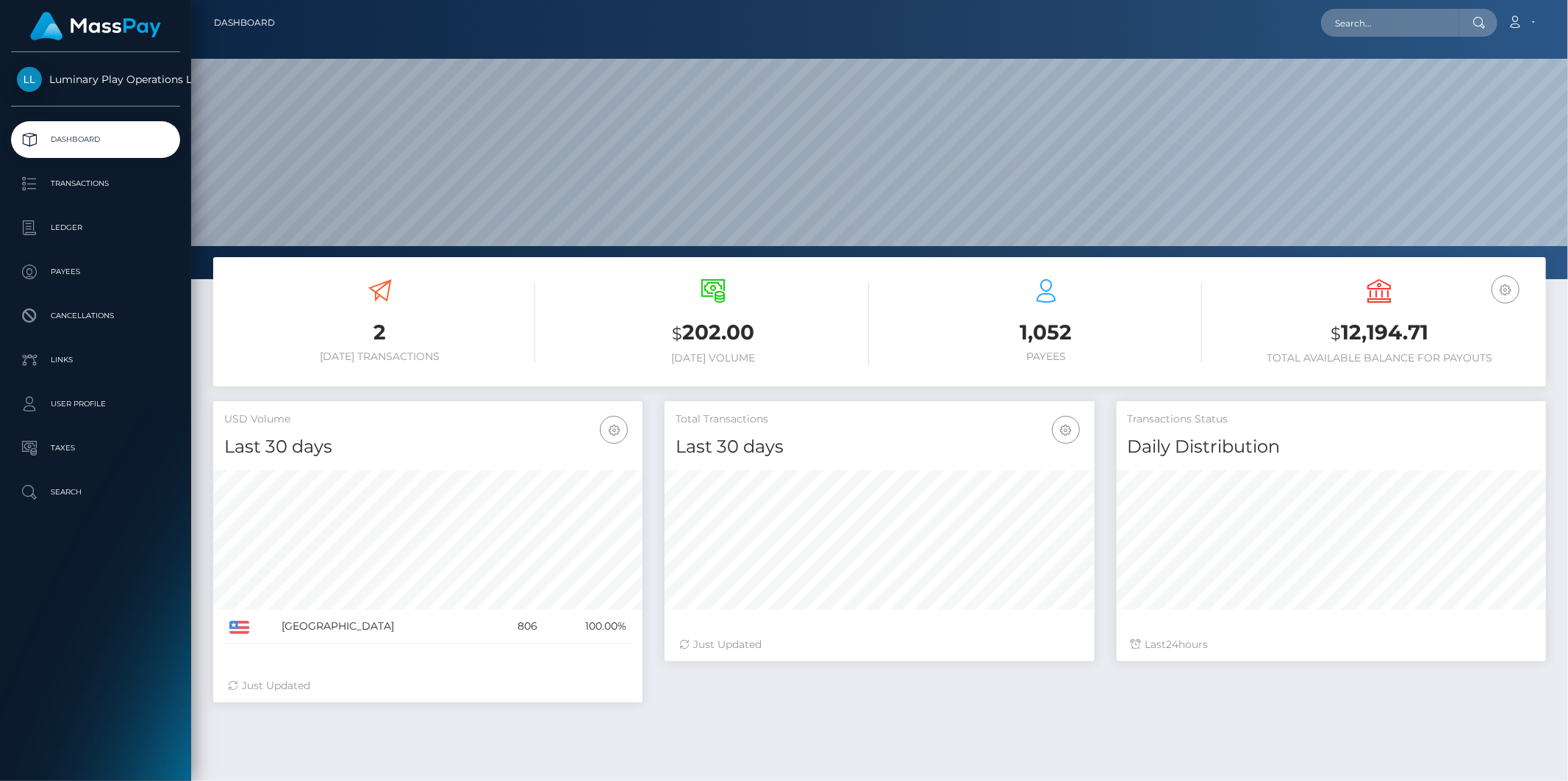
scroll to position [260, 429]
click at [77, 185] on p "Transactions" at bounding box center [95, 184] width 158 height 22
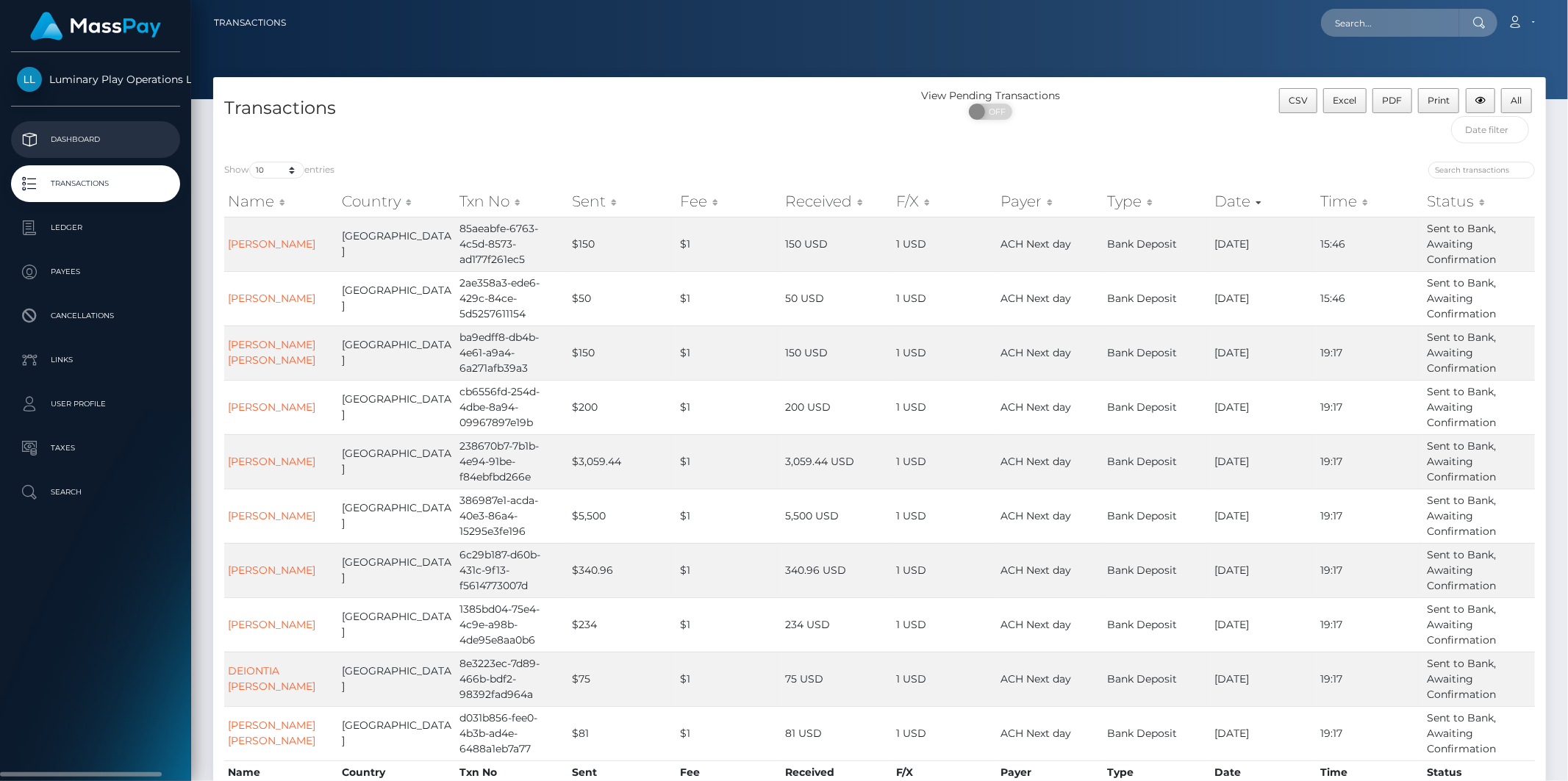
click at [78, 140] on p "Dashboard" at bounding box center [95, 140] width 158 height 22
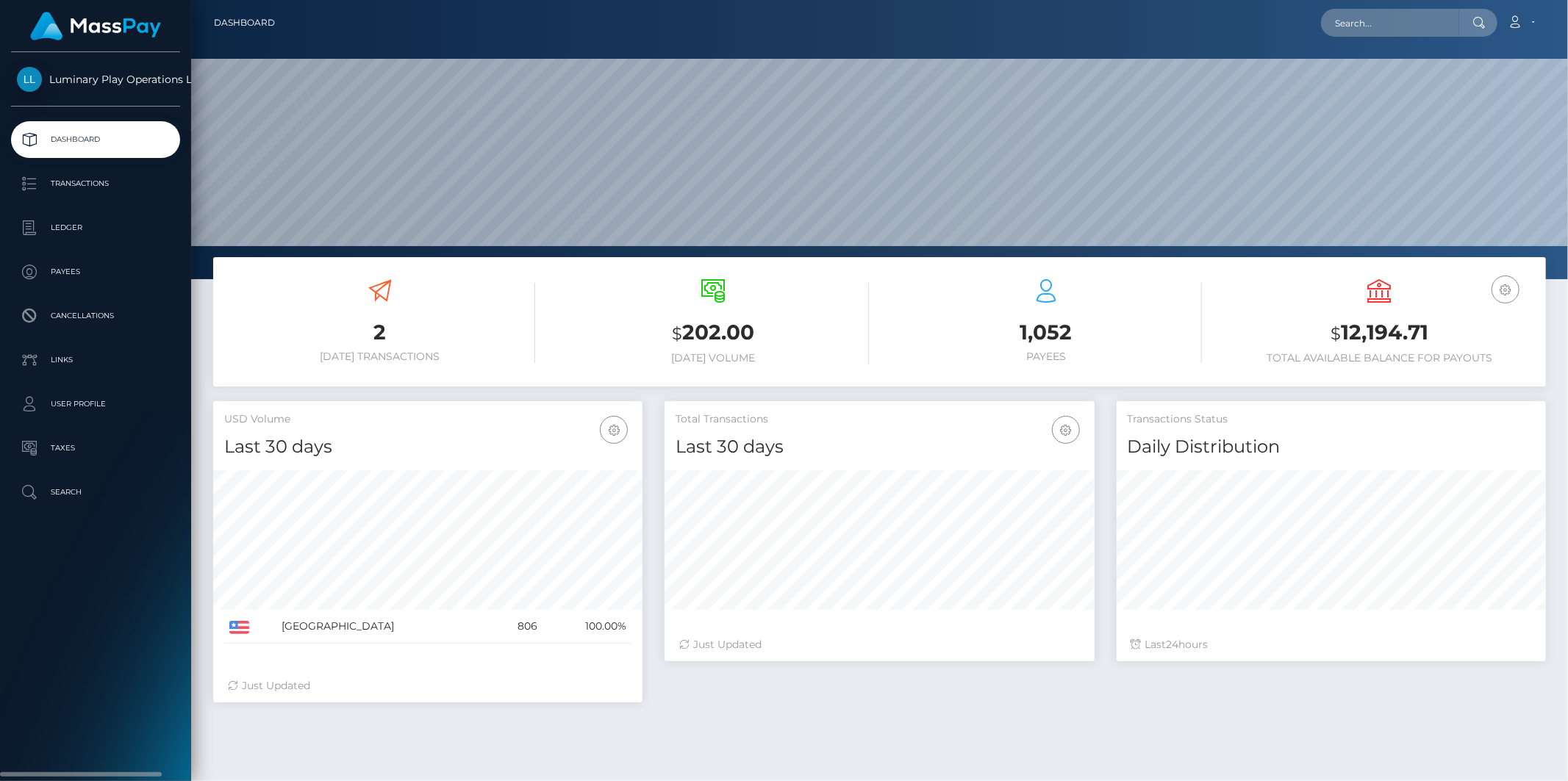
scroll to position [260, 429]
drag, startPoint x: 684, startPoint y: 333, endPoint x: 717, endPoint y: 333, distance: 33.0
click at [717, 333] on h3 "$ 202.00" at bounding box center [712, 333] width 311 height 30
drag, startPoint x: 1339, startPoint y: 334, endPoint x: 1428, endPoint y: 333, distance: 89.0
click at [1428, 333] on h3 "$ 12,194.71" at bounding box center [1379, 333] width 311 height 30
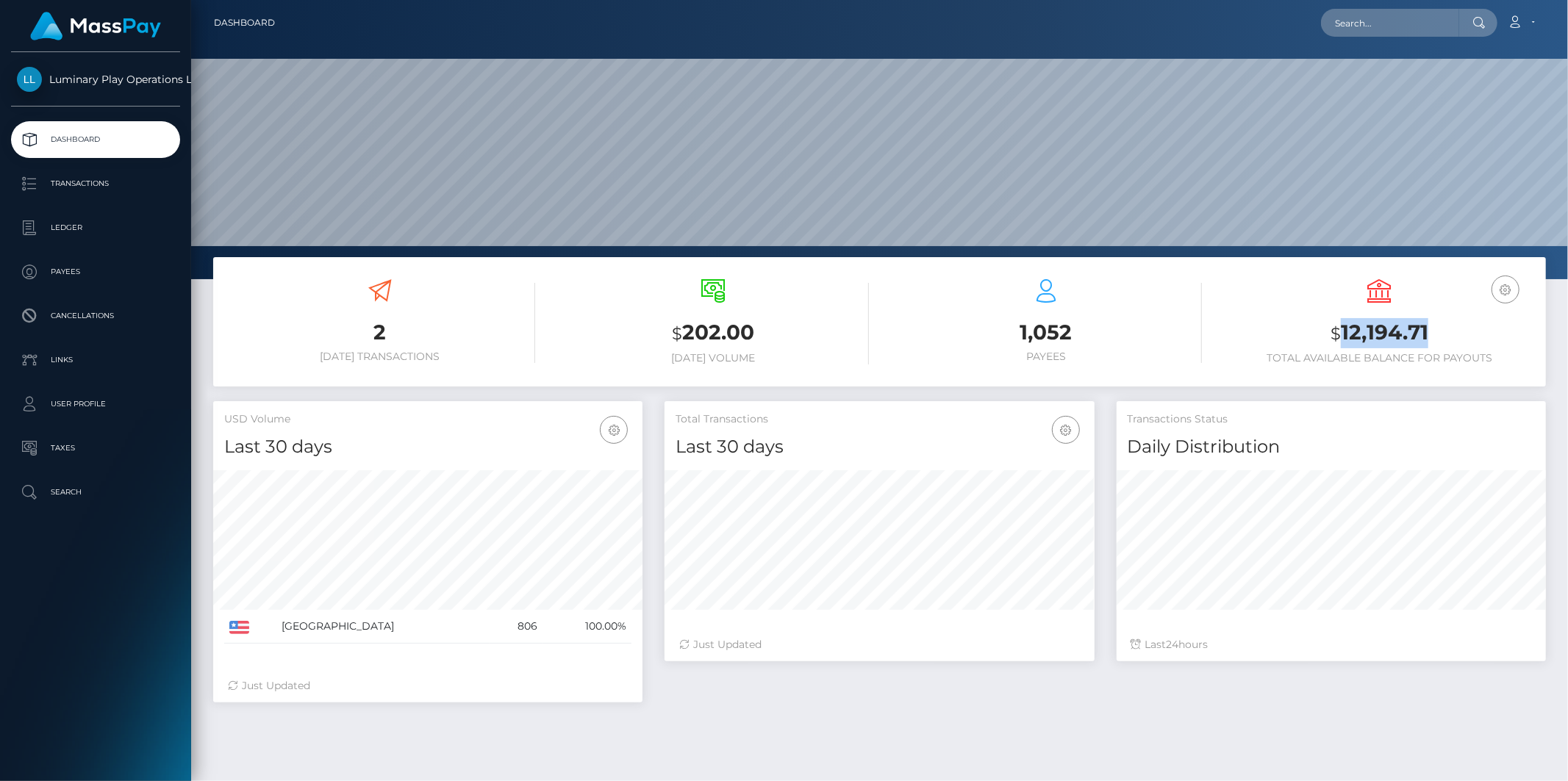
copy h3 "12,194.71"
